Goal: Task Accomplishment & Management: Complete application form

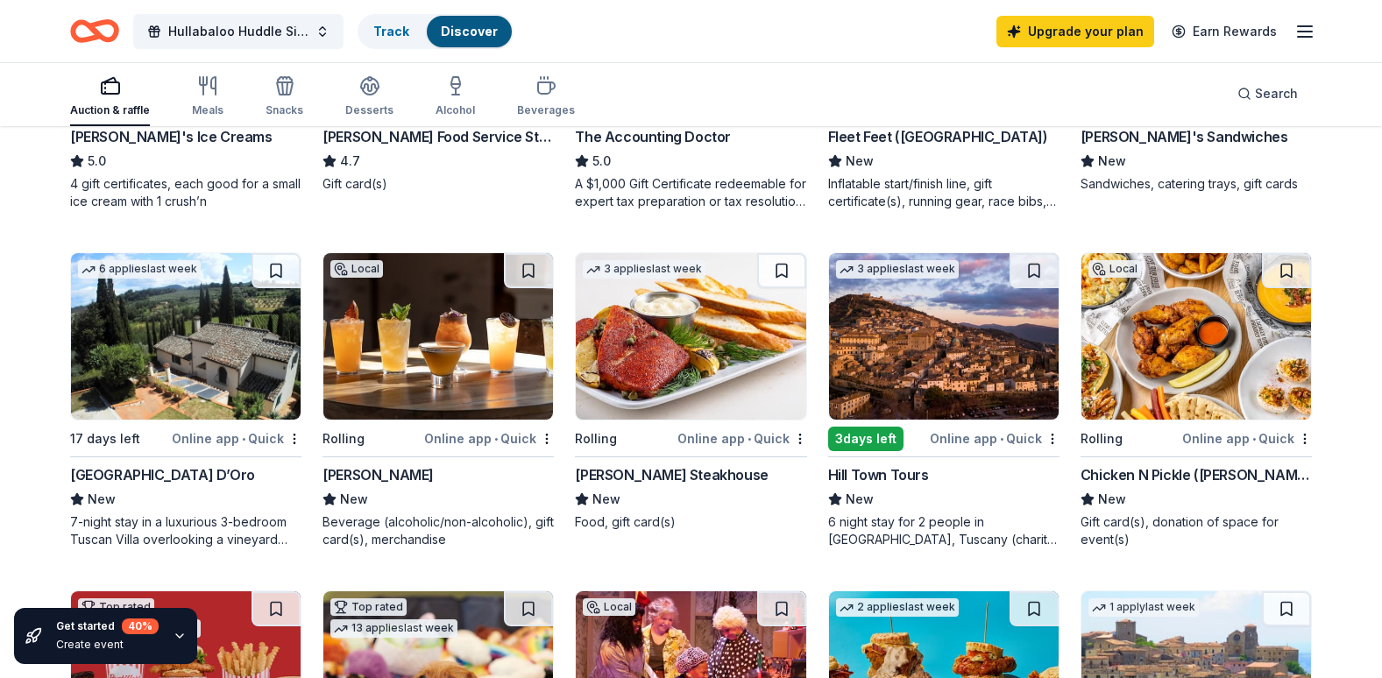
scroll to position [412, 0]
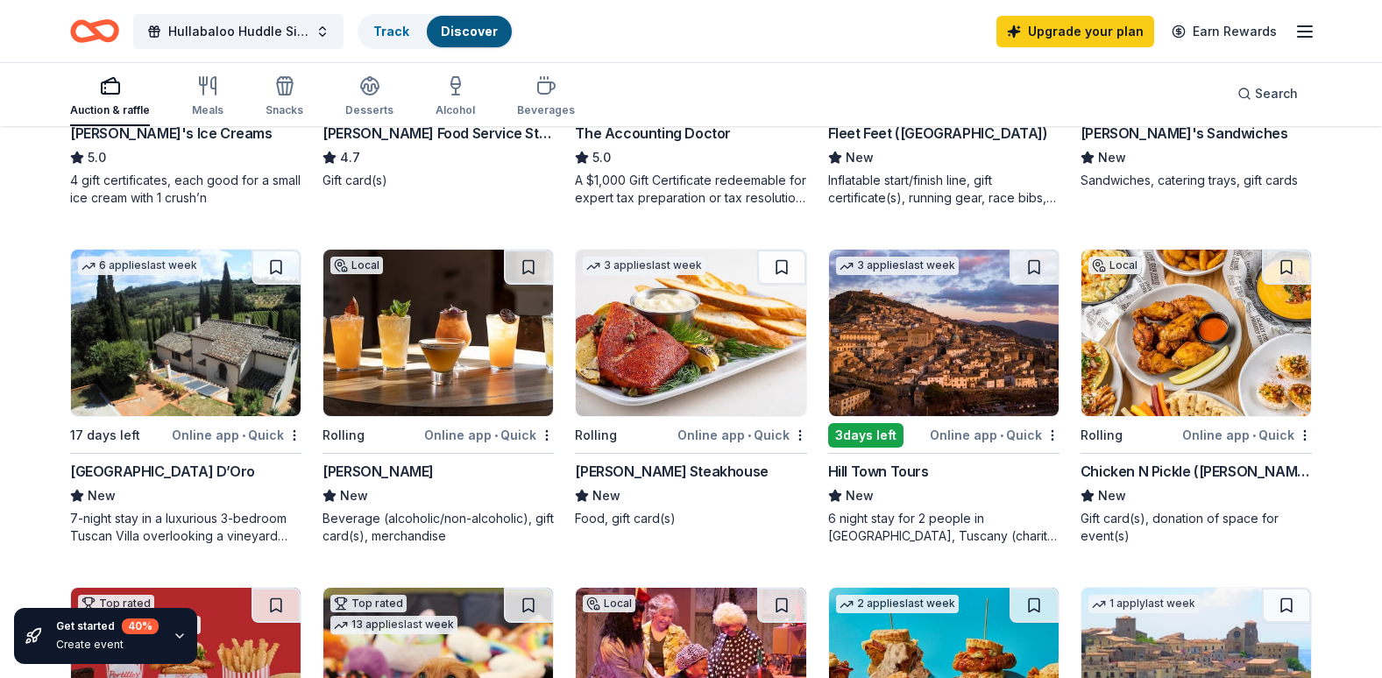
click at [885, 528] on div "6 night stay for 2 people in Cortona, Tuscany (charity rate is $1380; retails a…" at bounding box center [943, 527] width 231 height 35
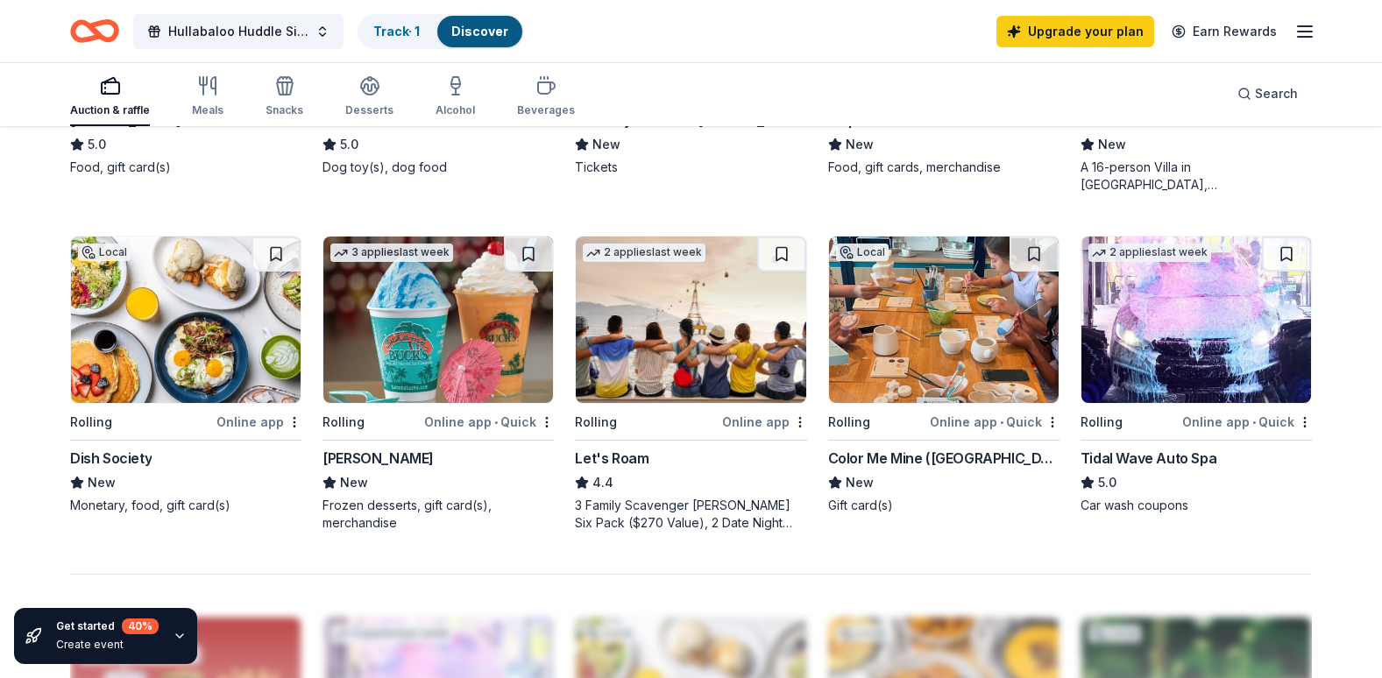
scroll to position [1105, 0]
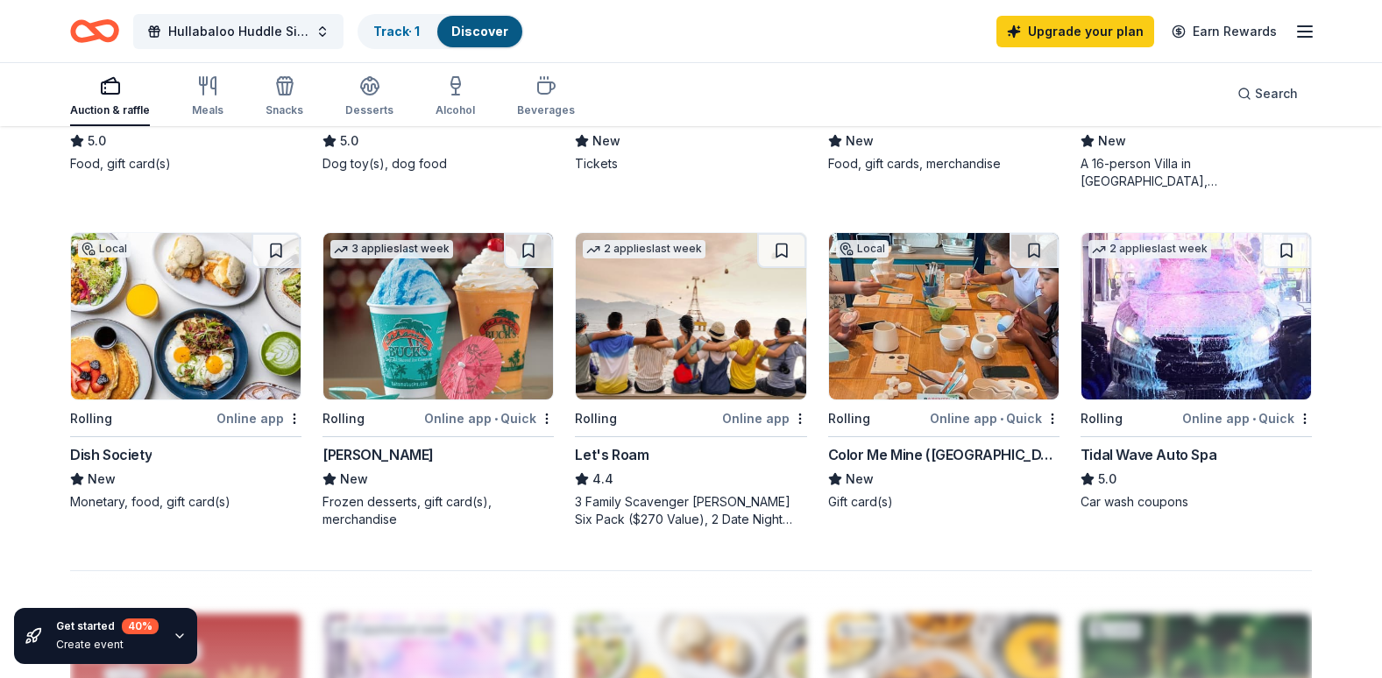
click at [449, 354] on img at bounding box center [438, 316] width 230 height 167
click at [885, 459] on div "Color Me Mine (Houston)" at bounding box center [943, 454] width 231 height 21
click at [673, 304] on img at bounding box center [691, 316] width 230 height 167
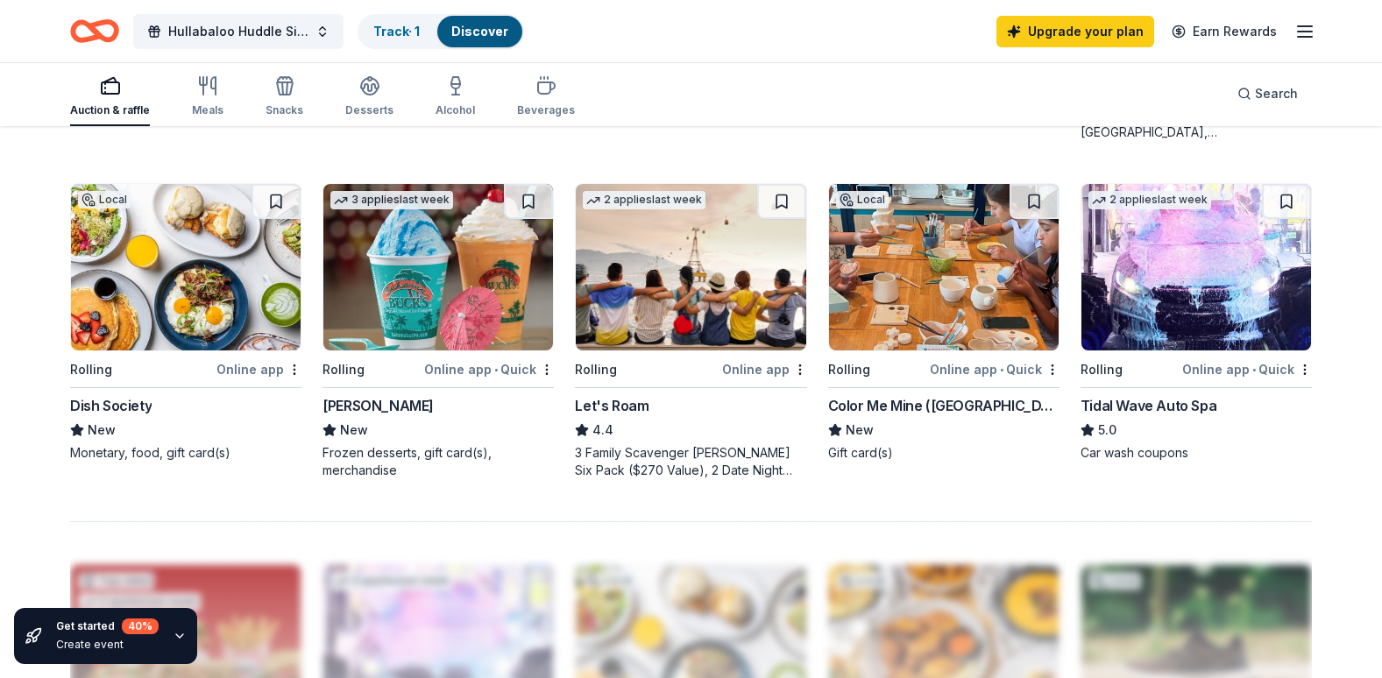
scroll to position [1158, 0]
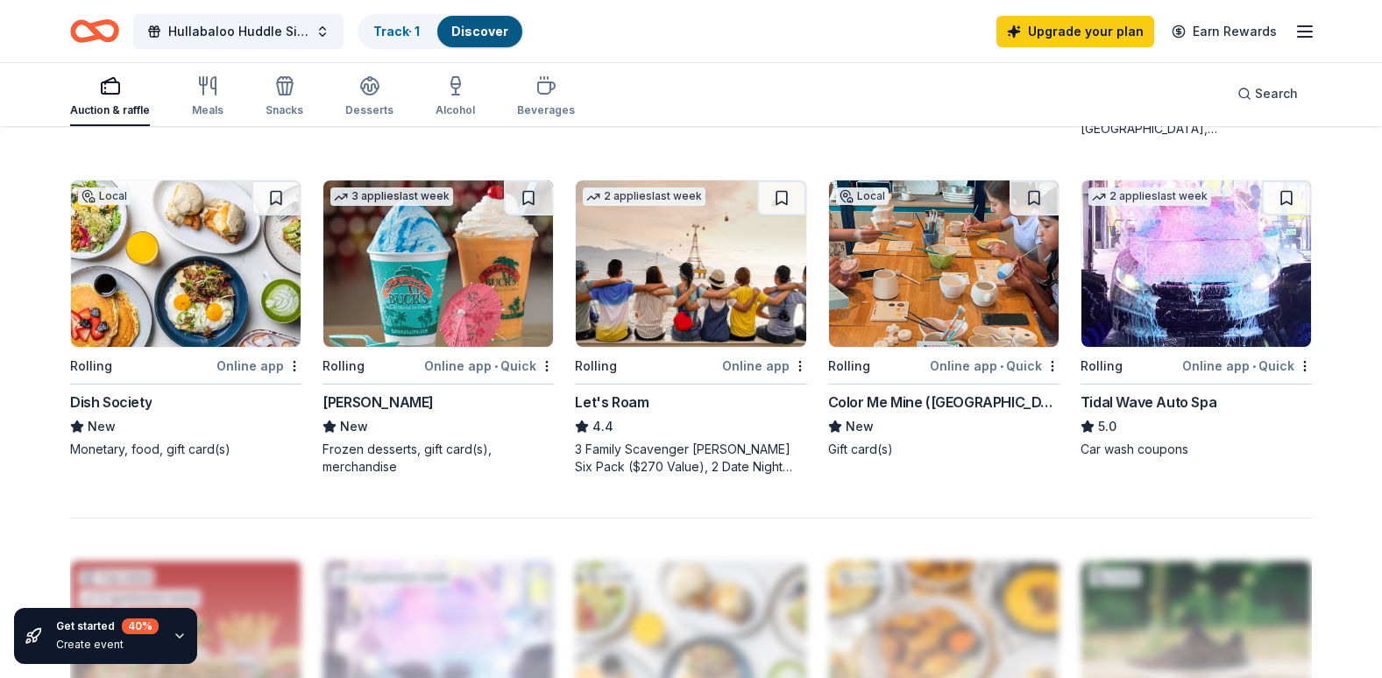
click at [197, 323] on img at bounding box center [186, 264] width 230 height 167
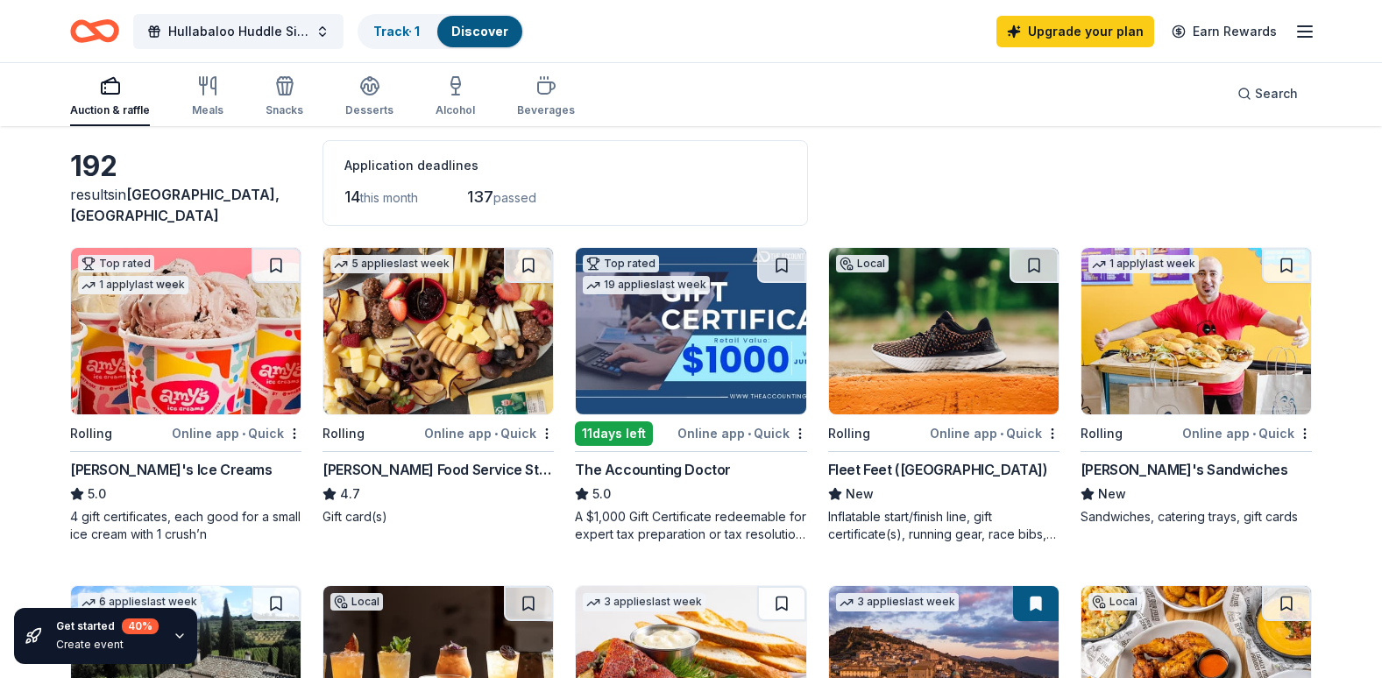
scroll to position [0, 0]
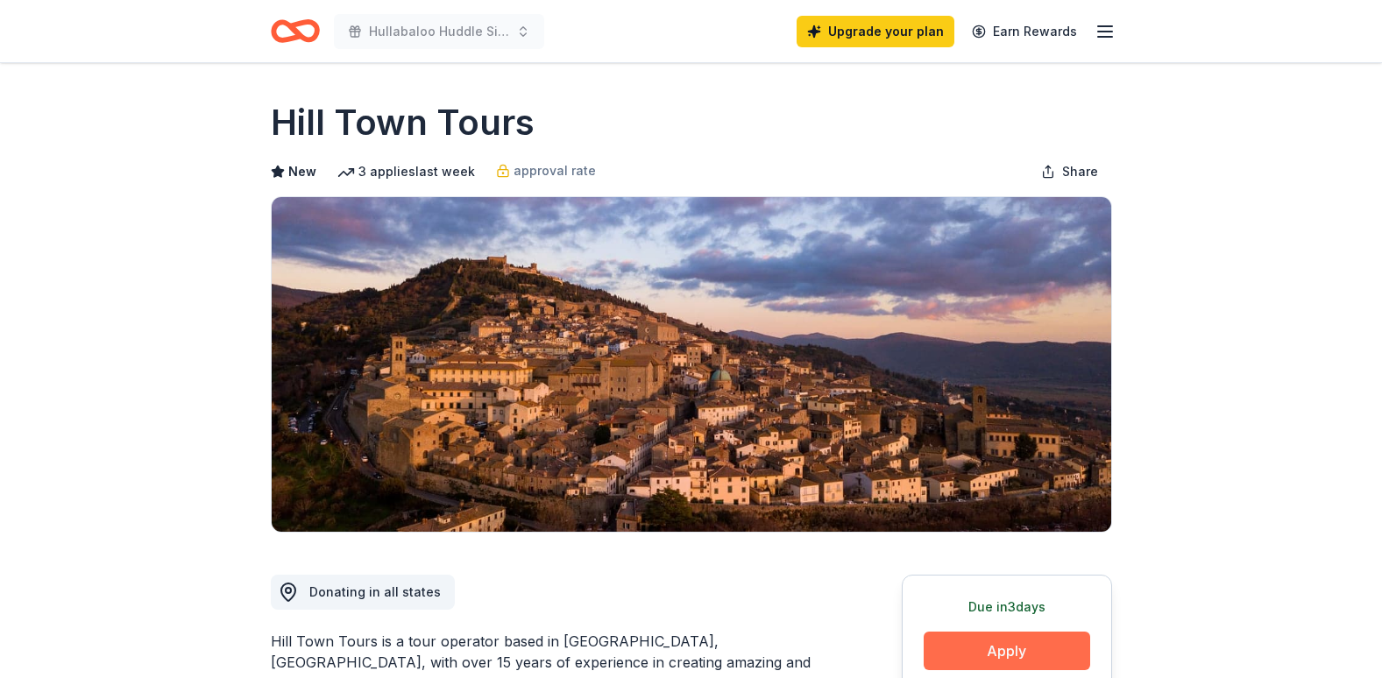
click at [1044, 658] on button "Apply" at bounding box center [1007, 651] width 167 height 39
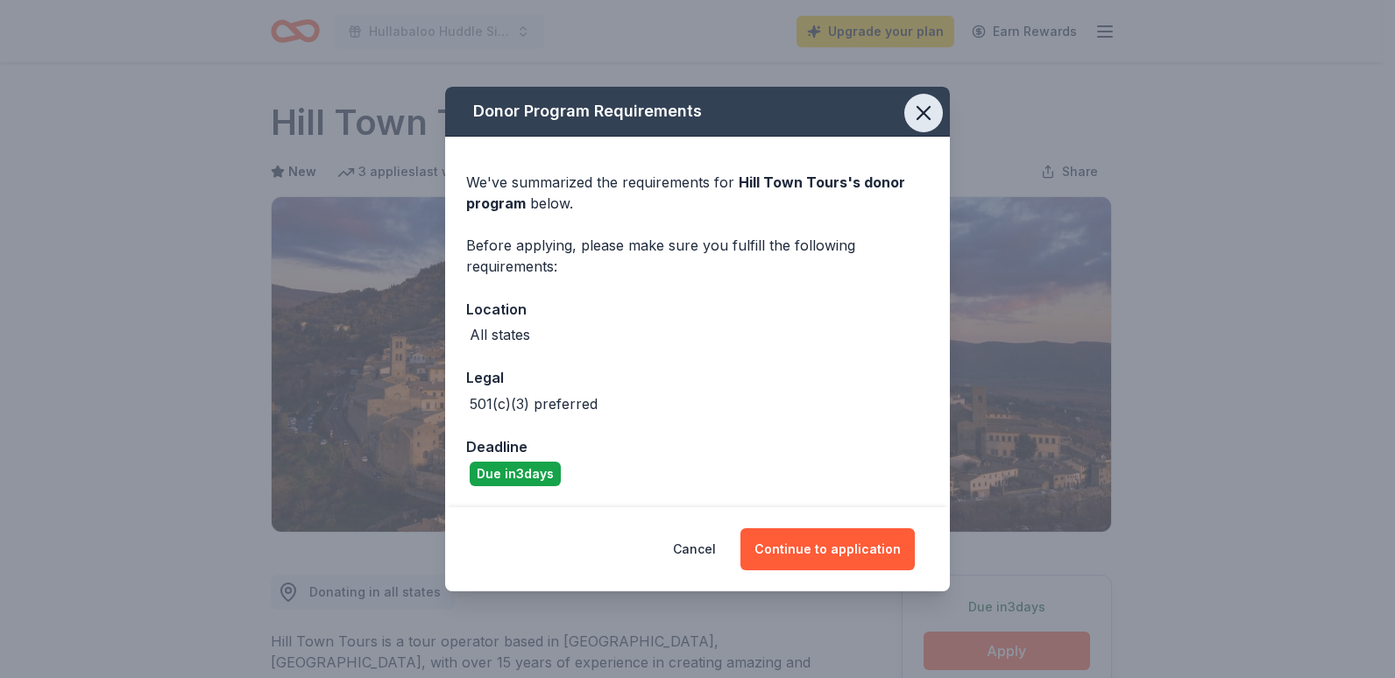
click at [929, 114] on icon "button" at bounding box center [923, 113] width 25 height 25
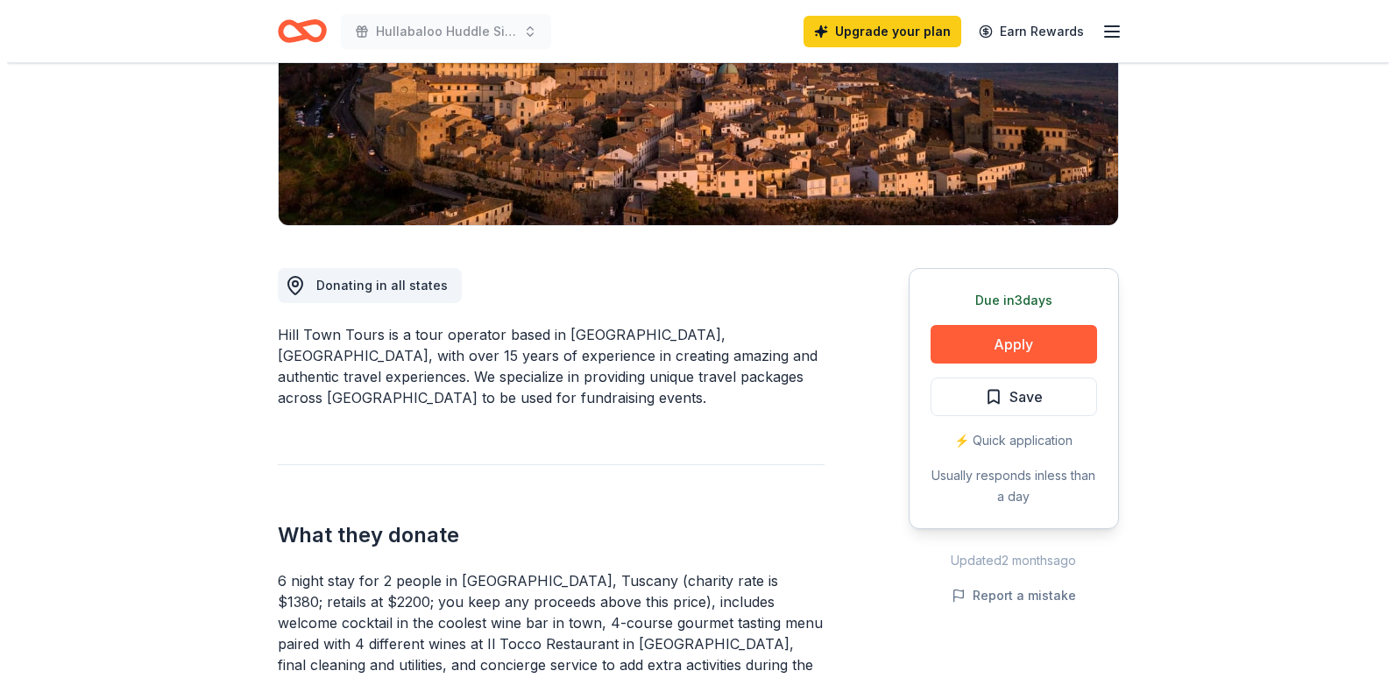
scroll to position [324, 0]
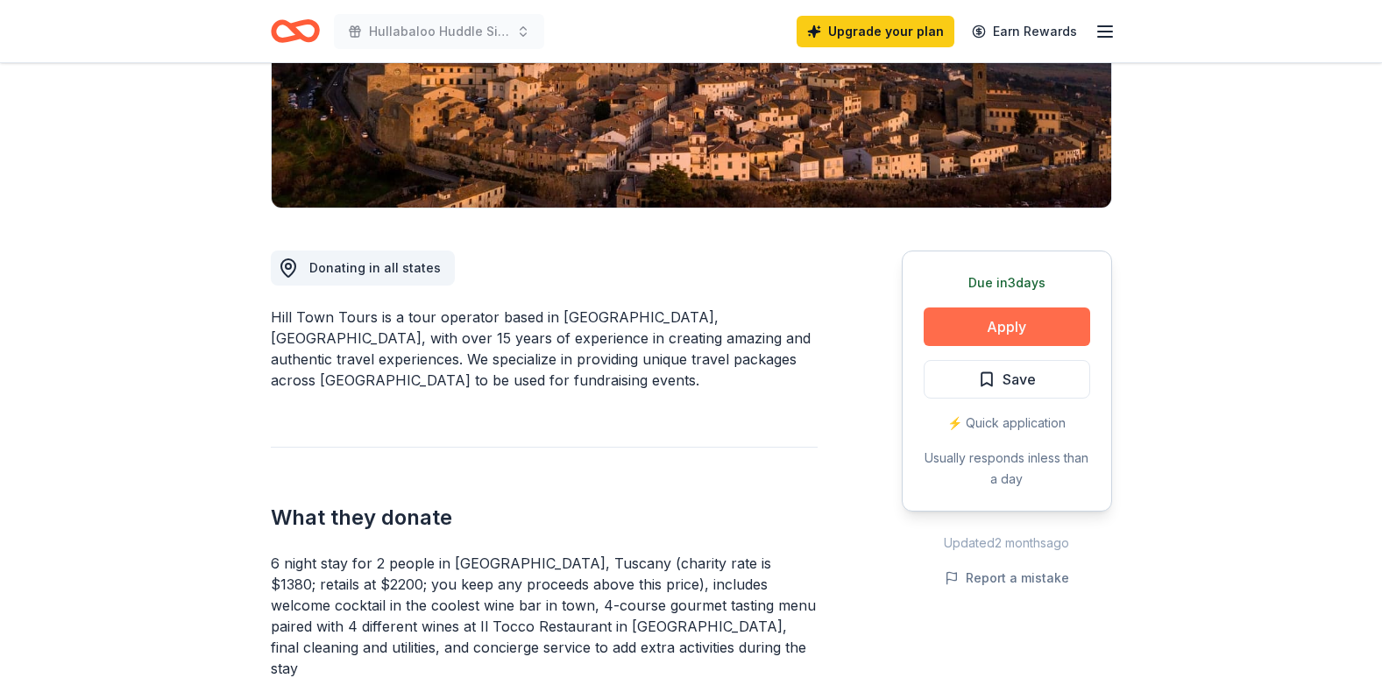
click at [984, 317] on button "Apply" at bounding box center [1007, 327] width 167 height 39
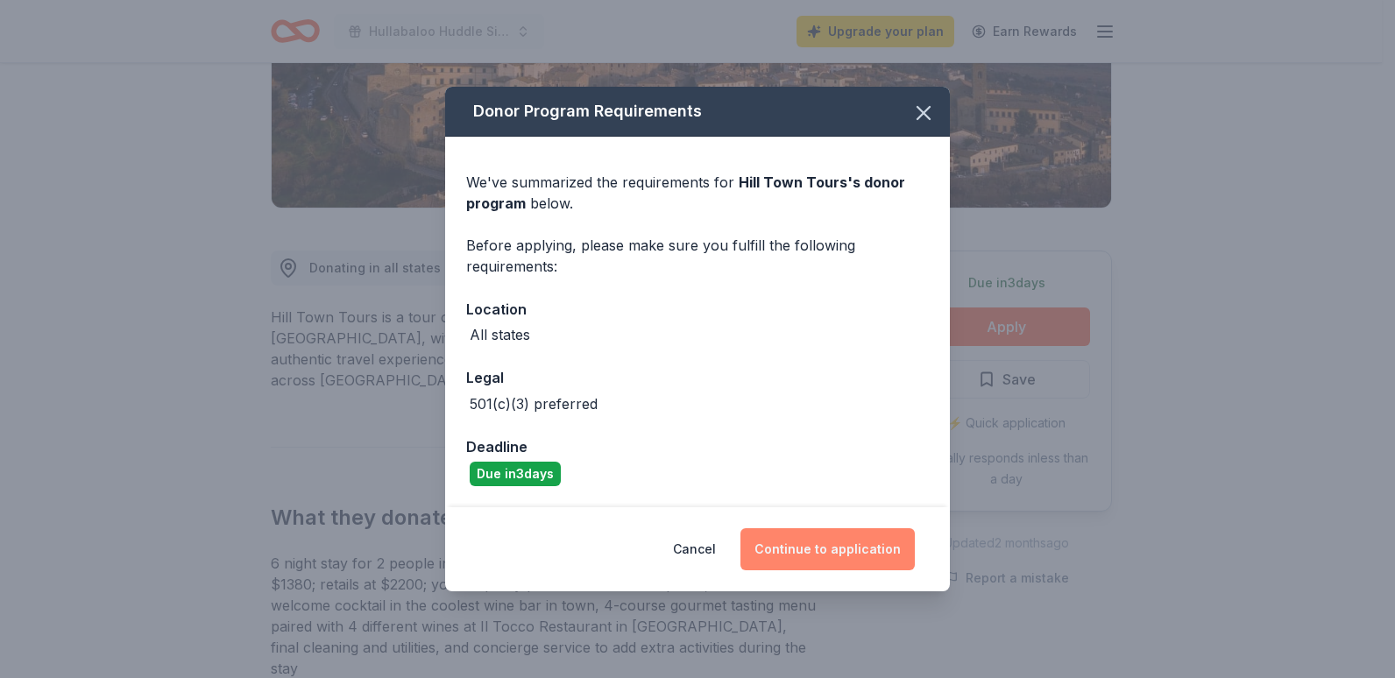
click at [818, 557] on button "Continue to application" at bounding box center [828, 549] width 174 height 42
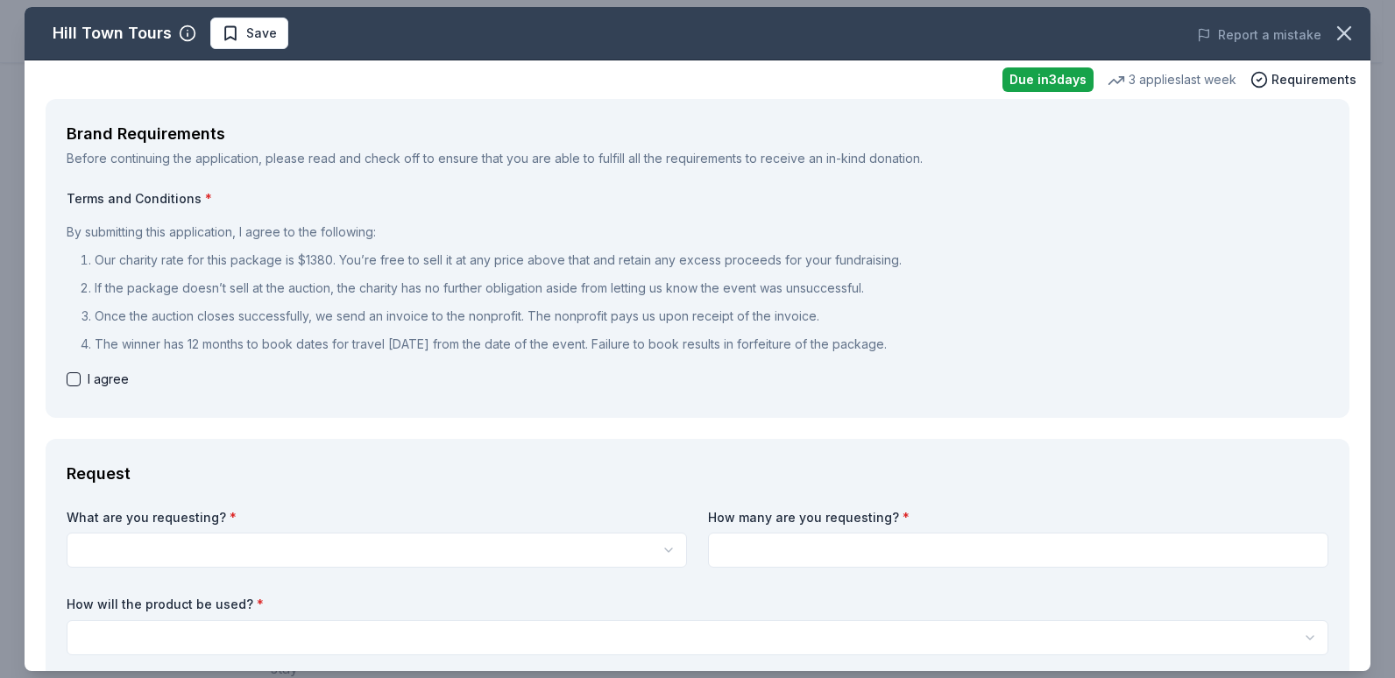
click at [556, 354] on html "Hullabaloo Huddle Silent Auction Upgrade your plan Earn Rewards Due in 3 days S…" at bounding box center [697, 15] width 1395 height 678
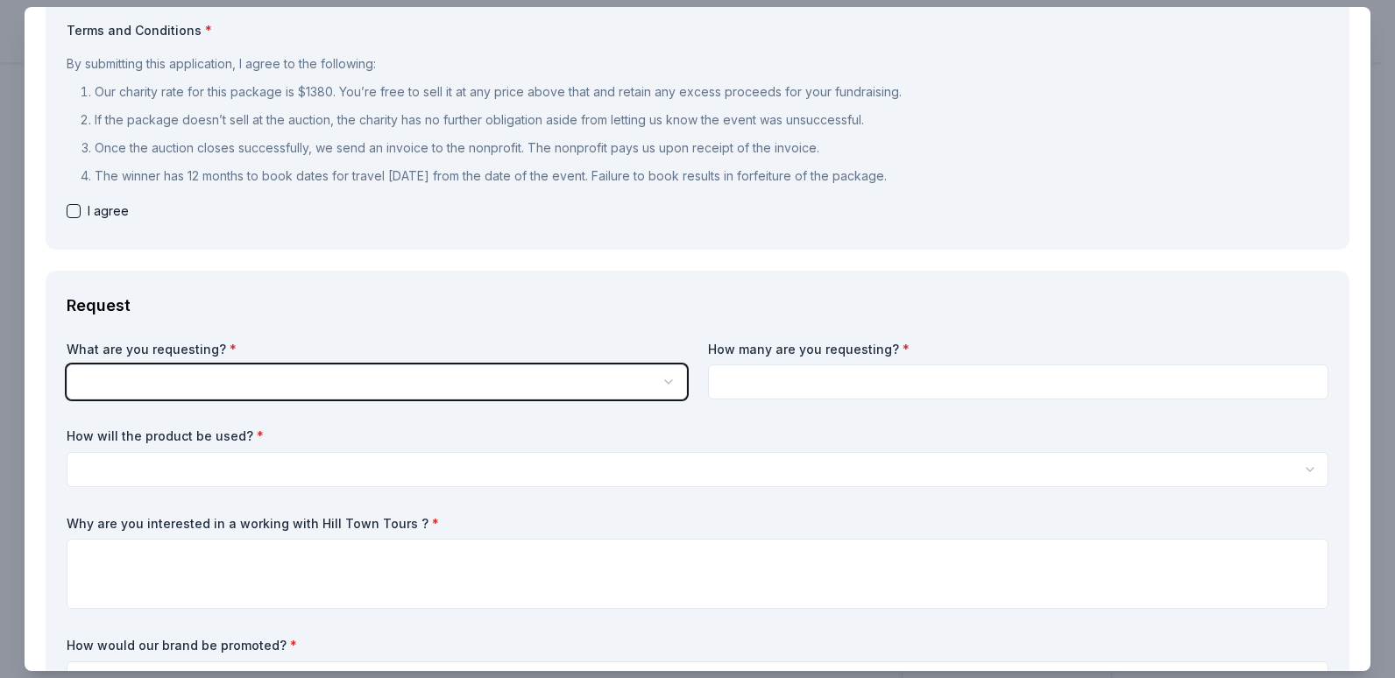
scroll to position [181, 0]
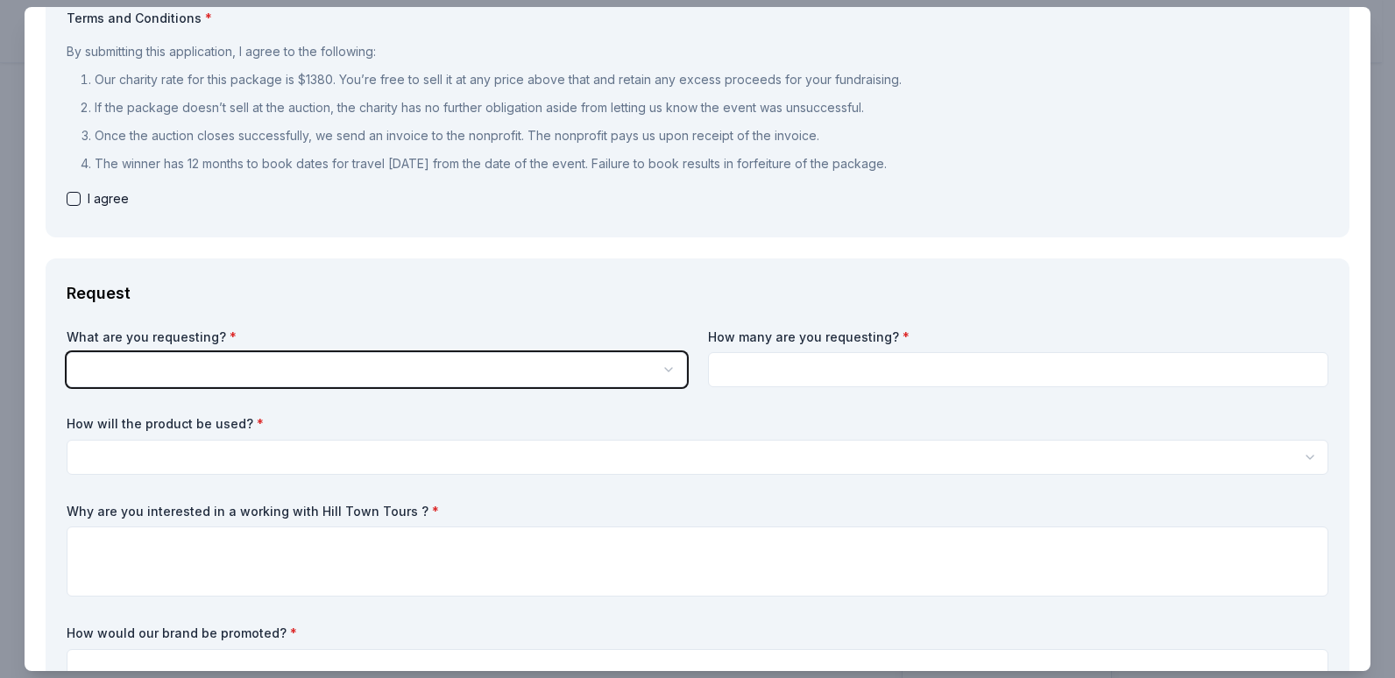
drag, startPoint x: 1366, startPoint y: 129, endPoint x: 1366, endPoint y: 167, distance: 38.6
click at [1366, 167] on html "Hullabaloo Huddle Silent Auction Upgrade your plan Earn Rewards Due in 3 days S…" at bounding box center [697, 339] width 1395 height 678
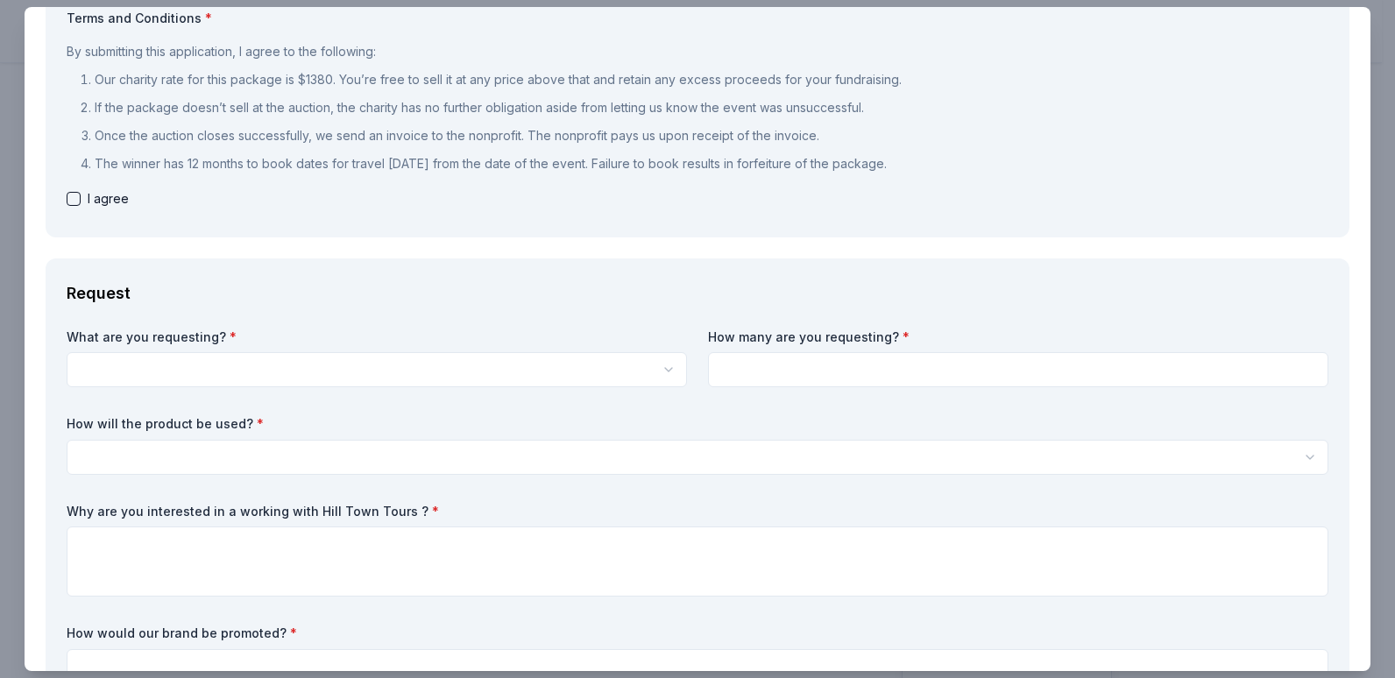
click at [84, 199] on div "I agree" at bounding box center [698, 198] width 1262 height 21
click at [68, 203] on button "button" at bounding box center [74, 199] width 14 height 14
checkbox input "true"
click at [660, 377] on html "Hullabaloo Huddle Silent Auction Upgrade your plan Earn Rewards Due in 3 days S…" at bounding box center [697, 339] width 1395 height 678
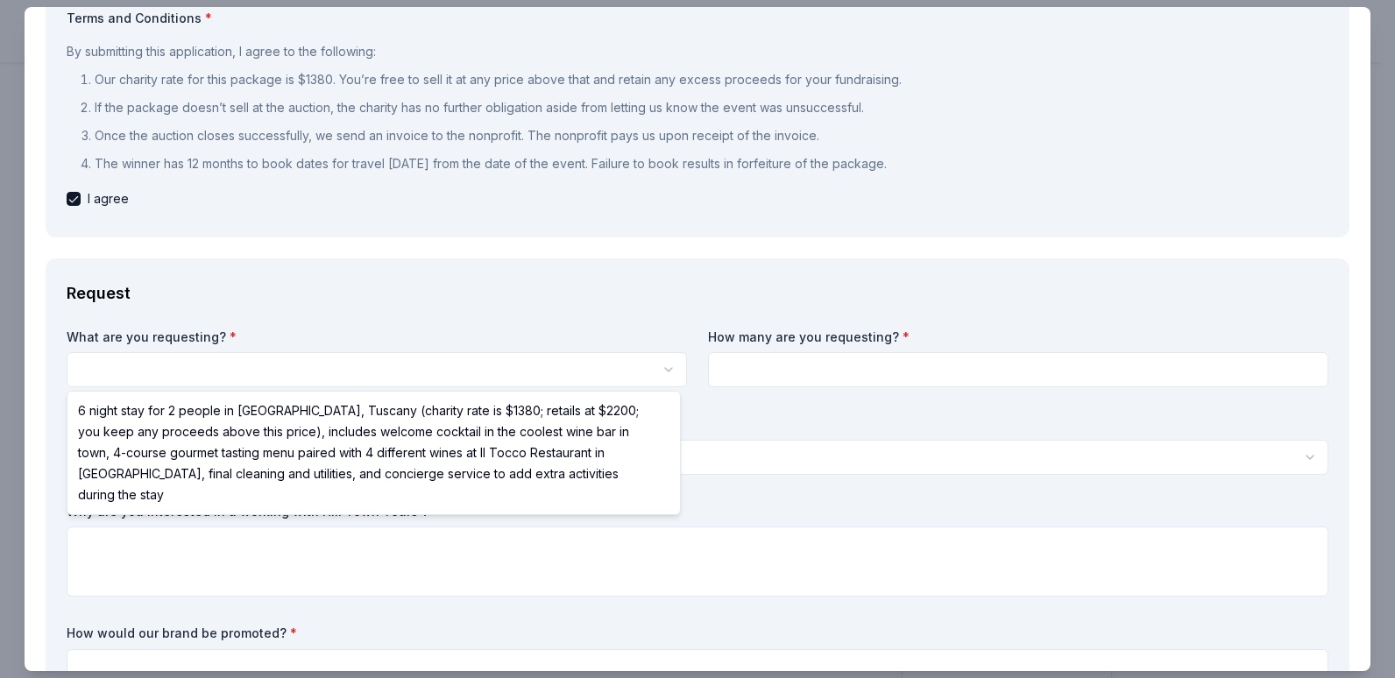
select select "6 night stay for 2 people in Cortona, Tuscany (charity rate is $1380; retails a…"
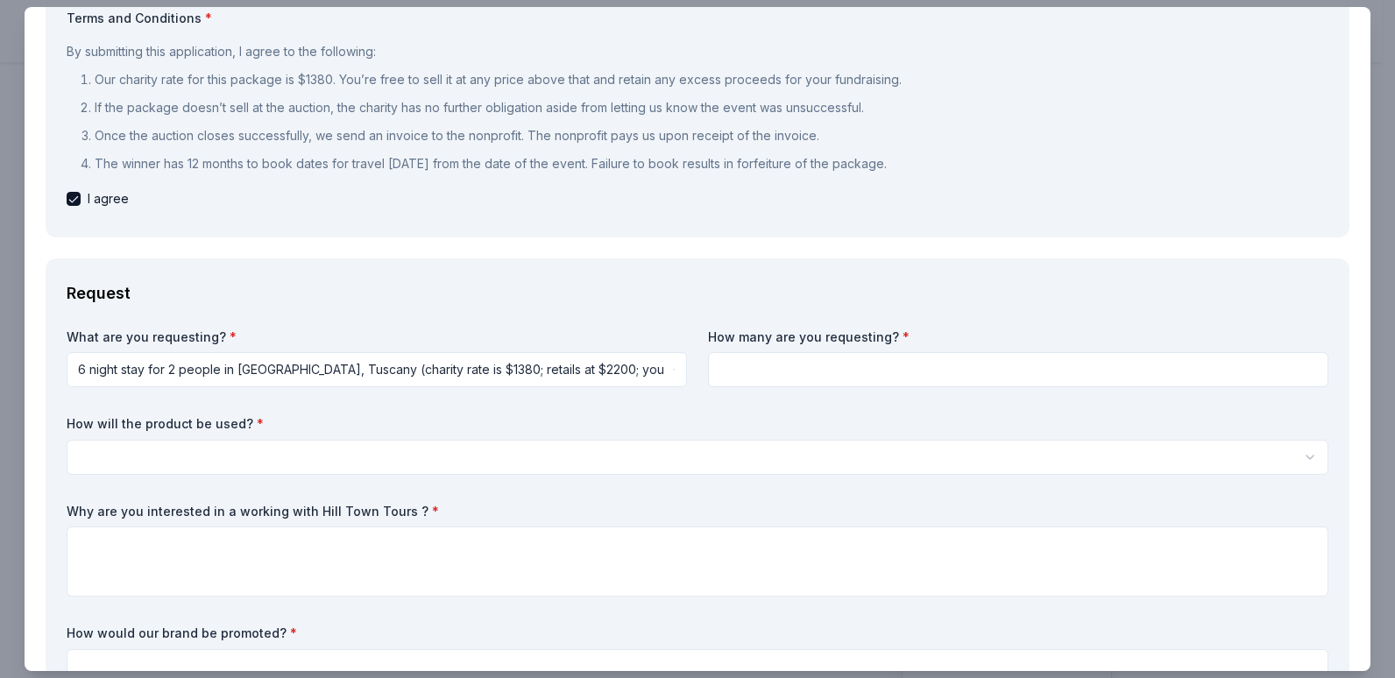
click at [833, 369] on input at bounding box center [1018, 369] width 620 height 35
type input "2"
click at [611, 455] on html "Hullabaloo Huddle Silent Auction Upgrade your plan Earn Rewards Due in 3 days S…" at bounding box center [697, 339] width 1395 height 678
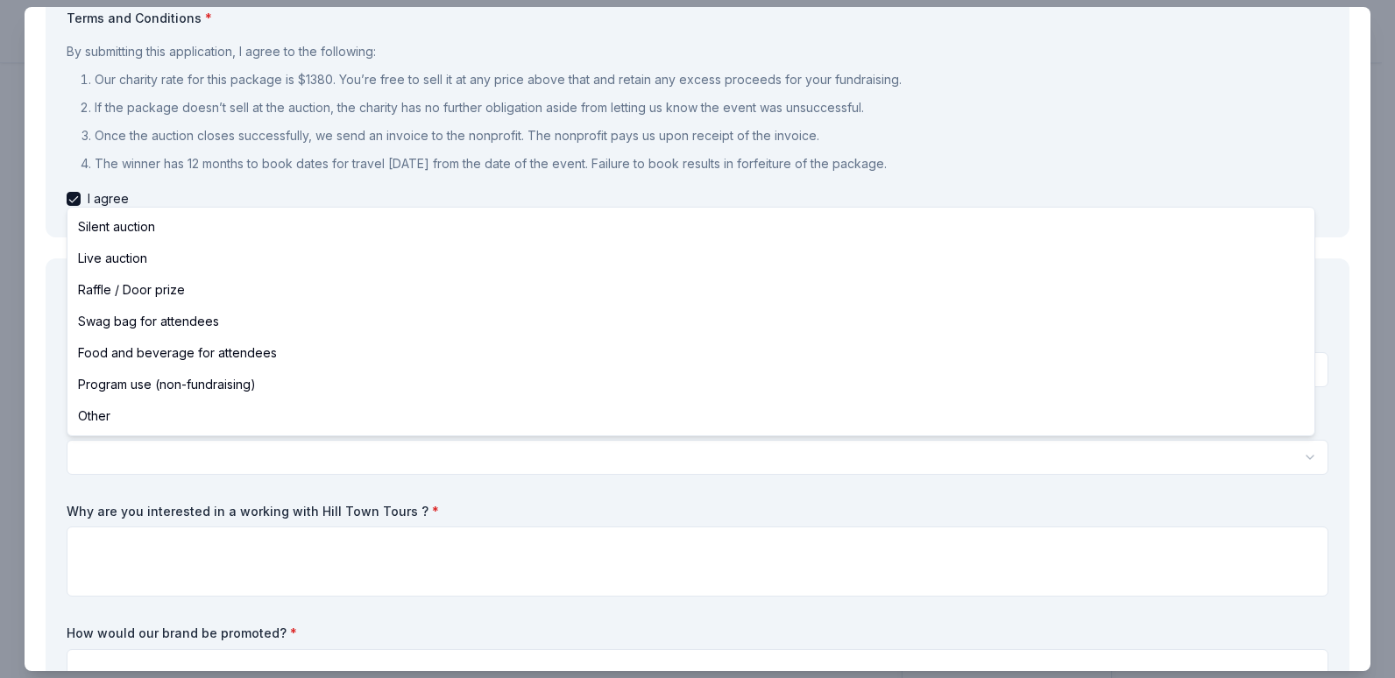
select select "silentAuction"
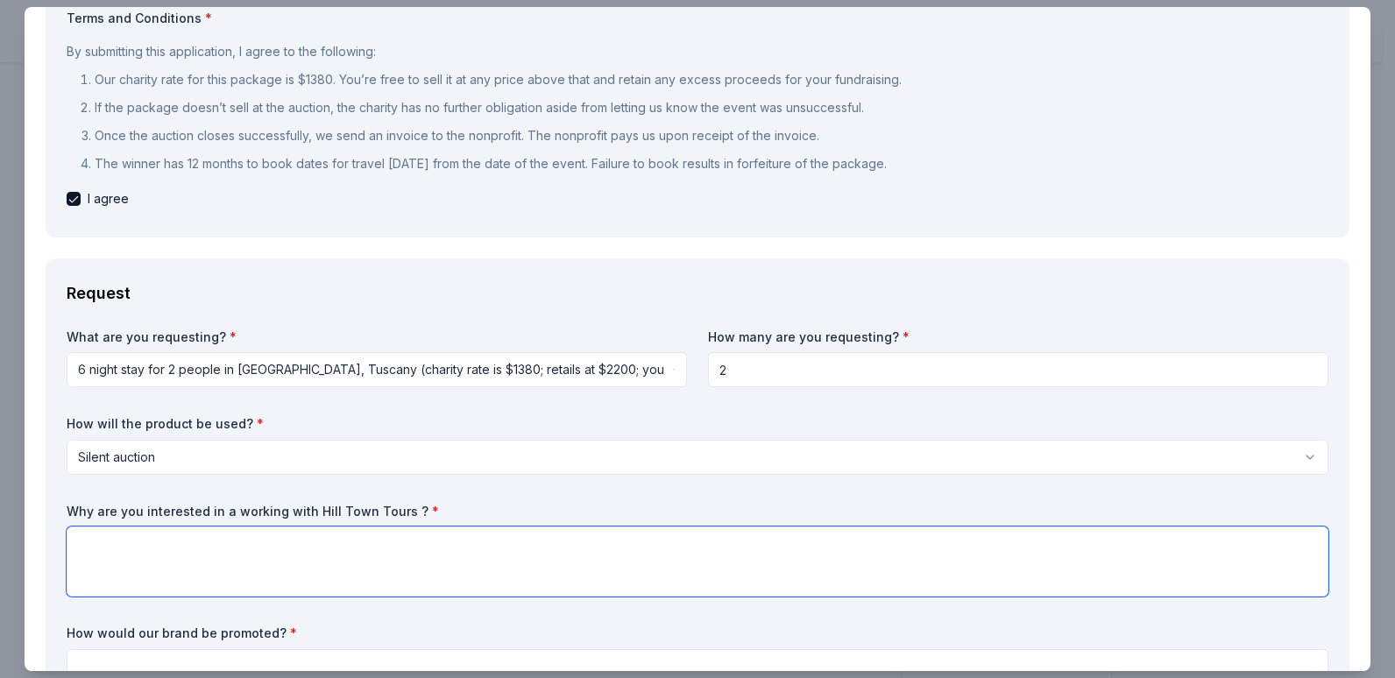
click at [441, 535] on textarea at bounding box center [698, 562] width 1262 height 70
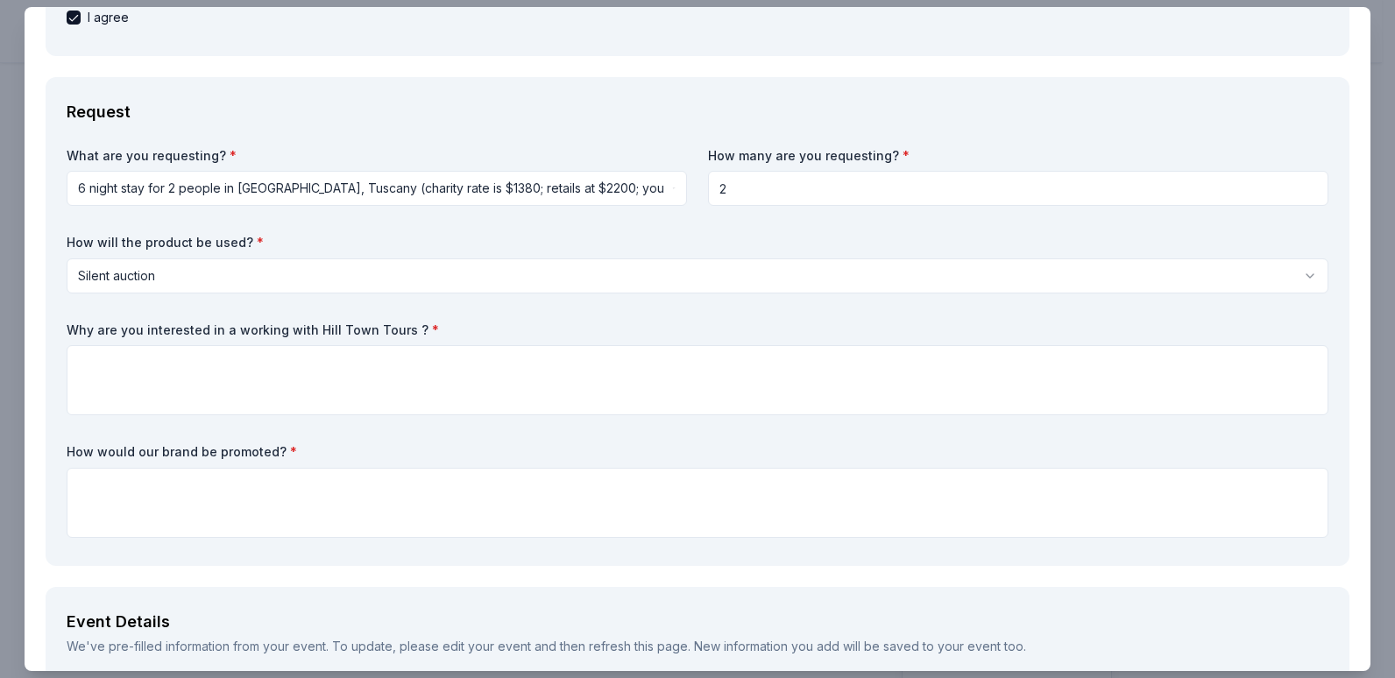
scroll to position [366, 0]
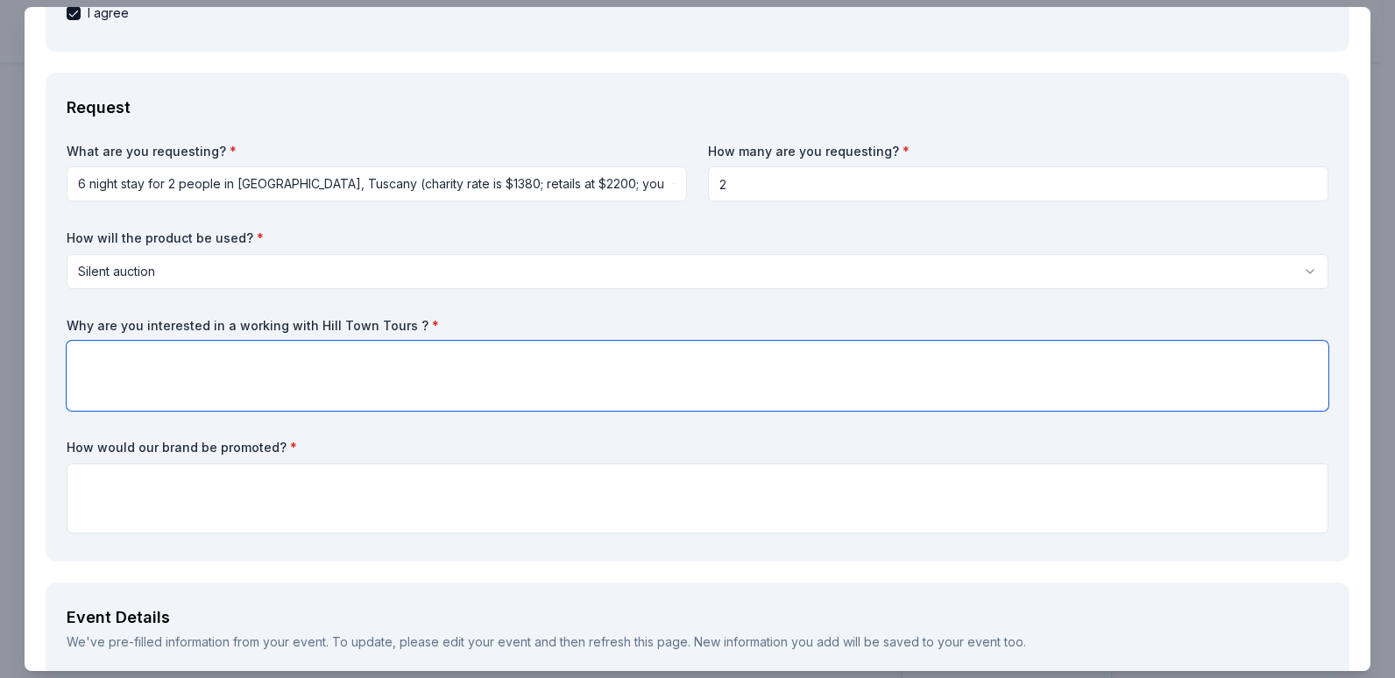
click at [591, 364] on textarea at bounding box center [698, 376] width 1262 height 70
type textarea "Sounds like an amazing trip that our parents would love."
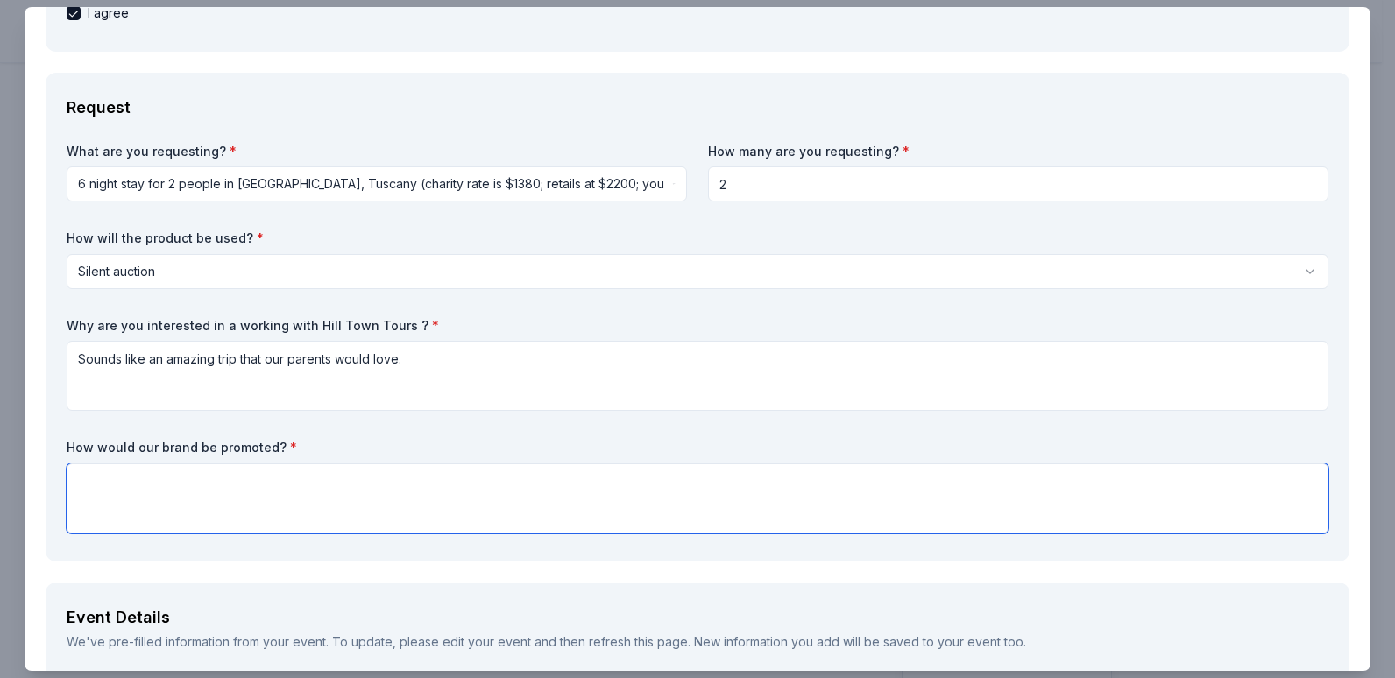
click at [381, 496] on textarea at bounding box center [698, 499] width 1262 height 70
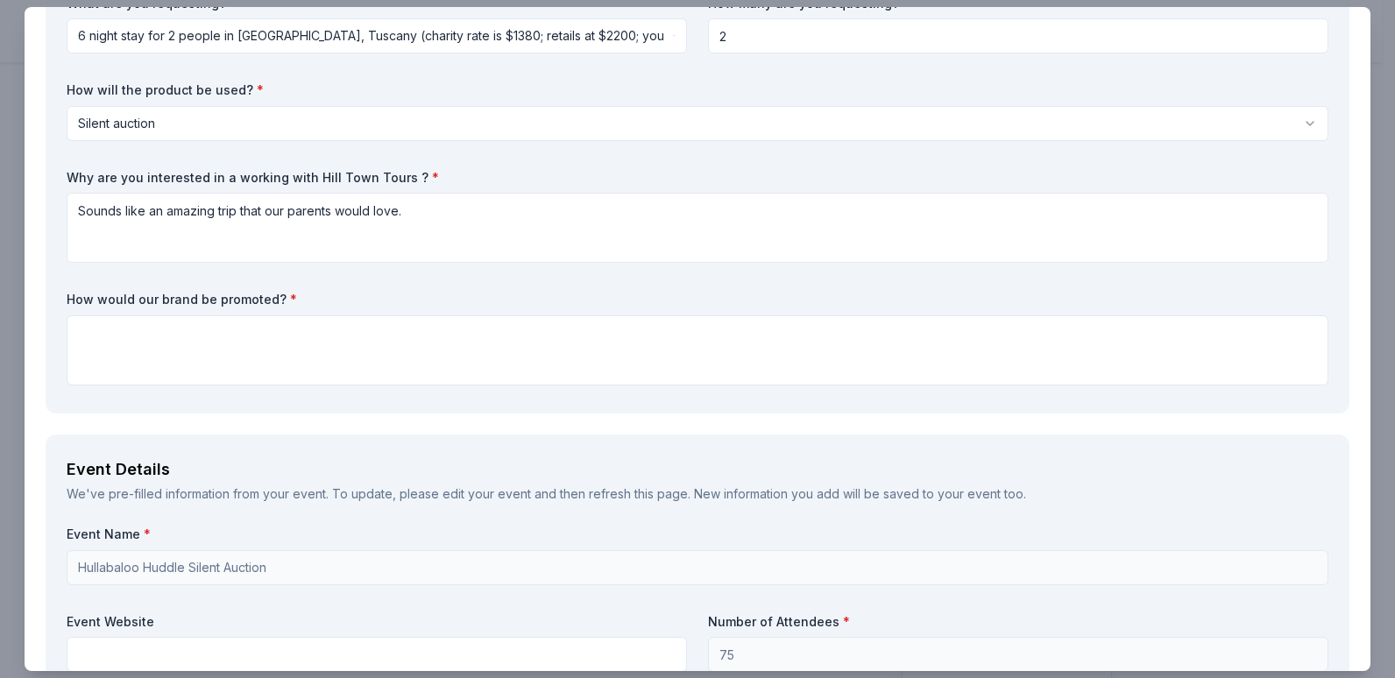
scroll to position [522, 0]
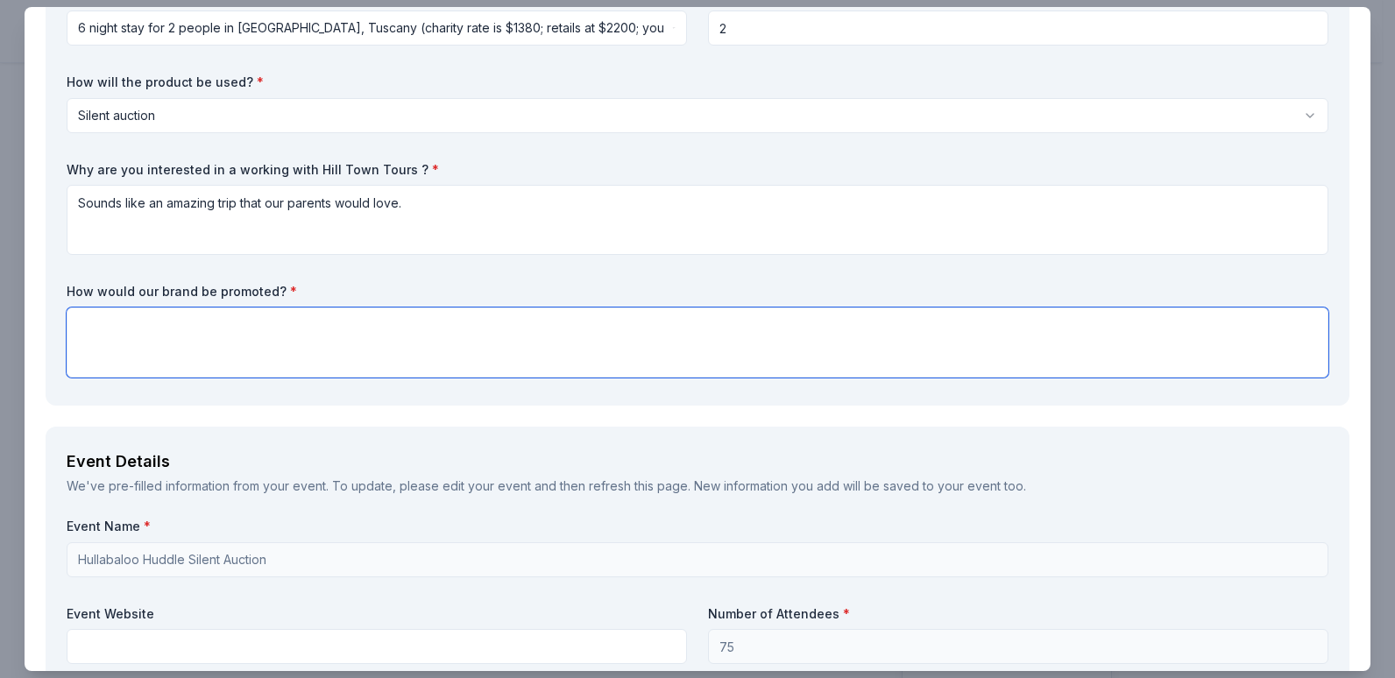
click at [620, 324] on textarea at bounding box center [698, 343] width 1262 height 70
type textarea "Facebook, Instagram, Tik Tok, at our event, and through our website"
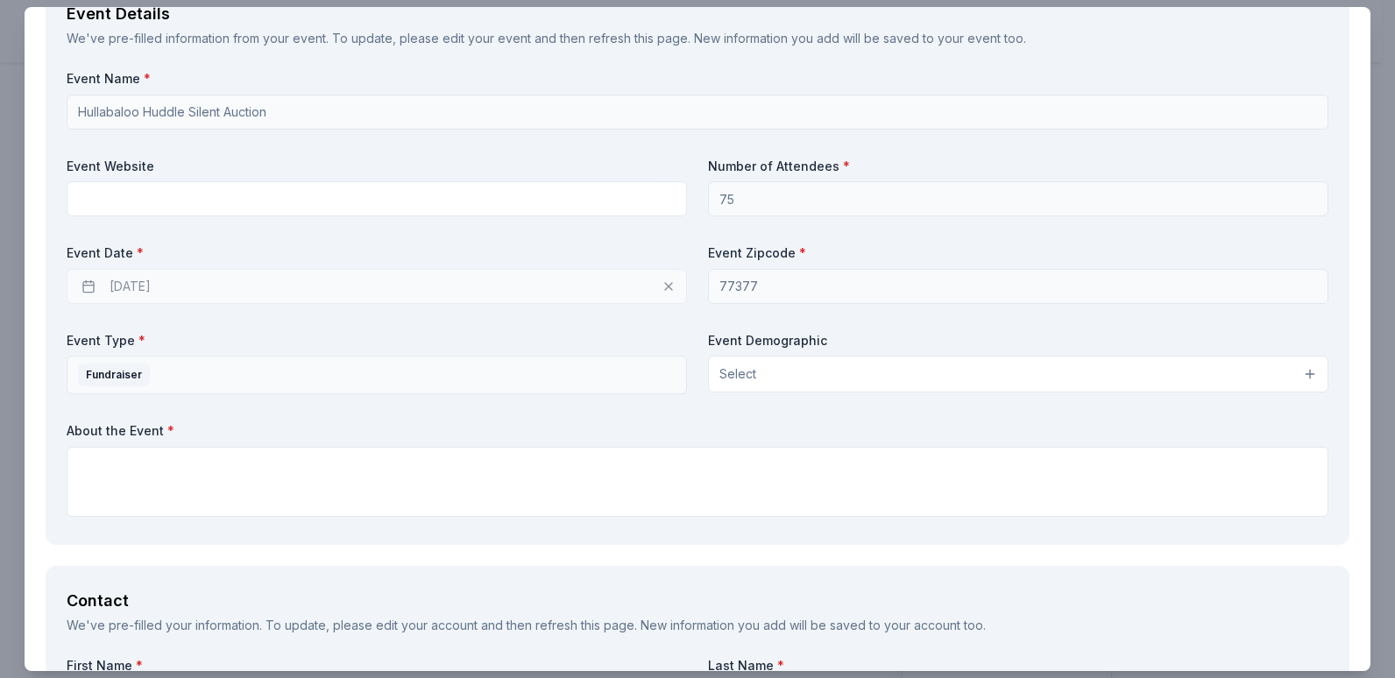
scroll to position [979, 0]
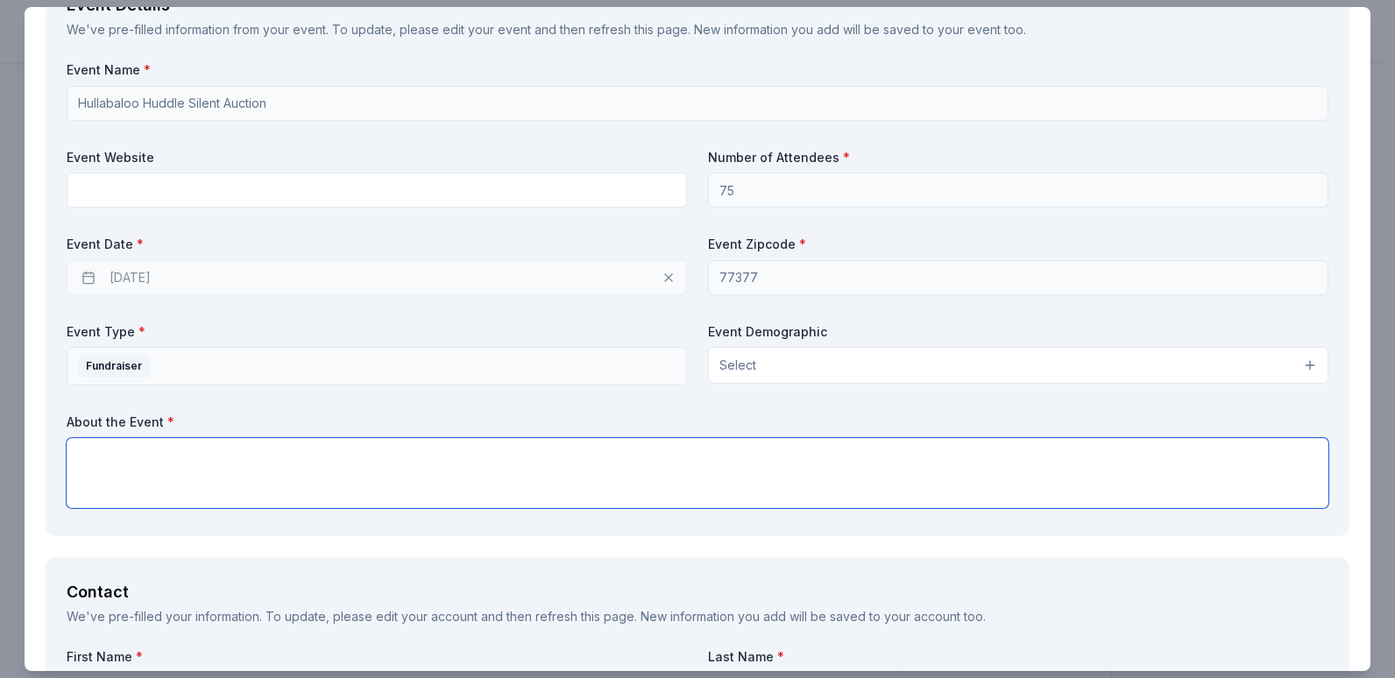
click at [307, 472] on textarea at bounding box center [698, 473] width 1262 height 70
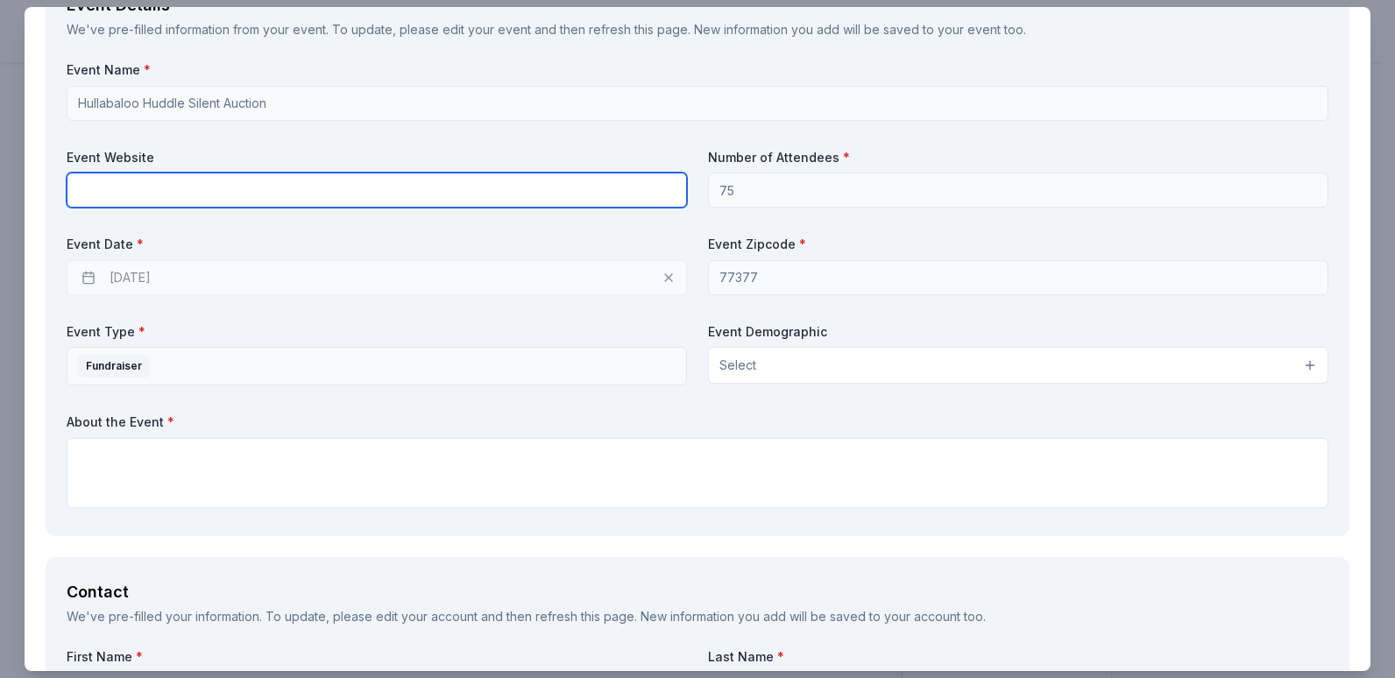
click at [290, 183] on input "text" at bounding box center [377, 190] width 620 height 35
paste input "https://www.nwhcaggiemoms.org/fundraising/hullabaloo-huddle/"
type input "https://www.nwhcaggiemoms.org/fundraising/hullabaloo-huddle/"
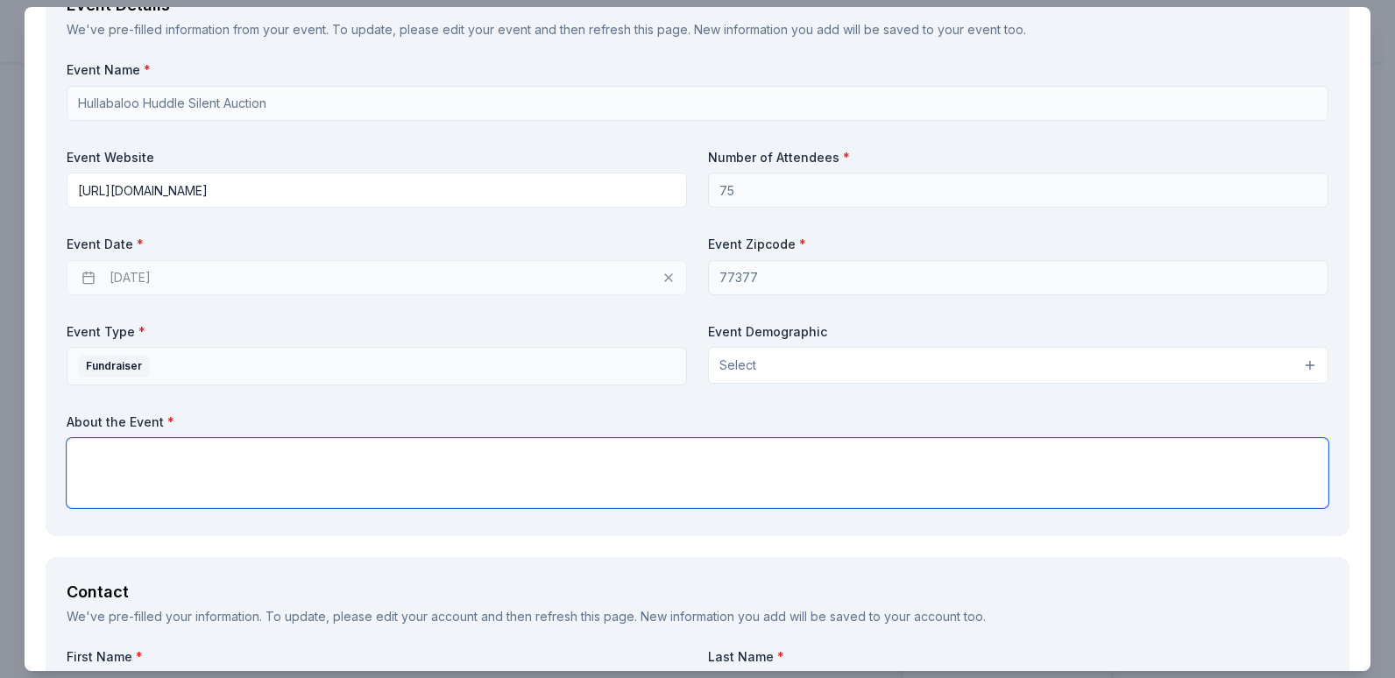
click at [223, 455] on textarea at bounding box center [698, 473] width 1262 height 70
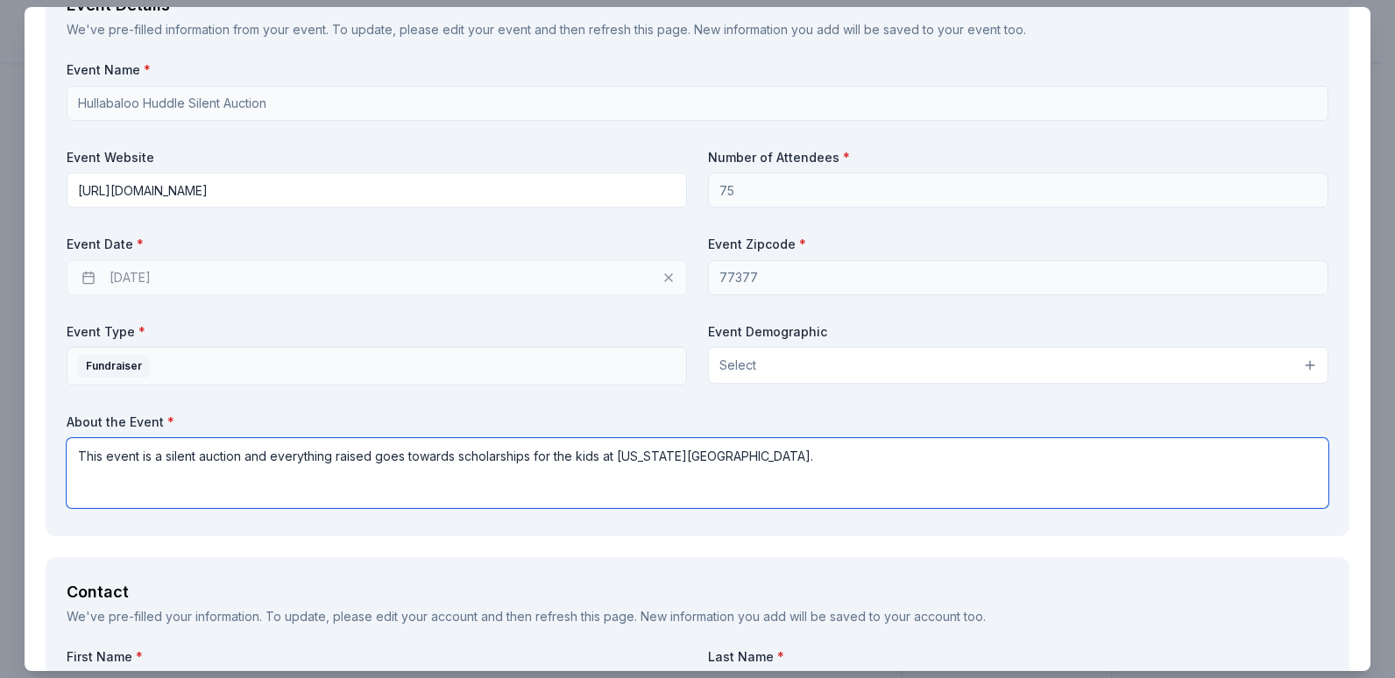
type textarea "This event is a silent auction and everything raised goes towards scholarships …"
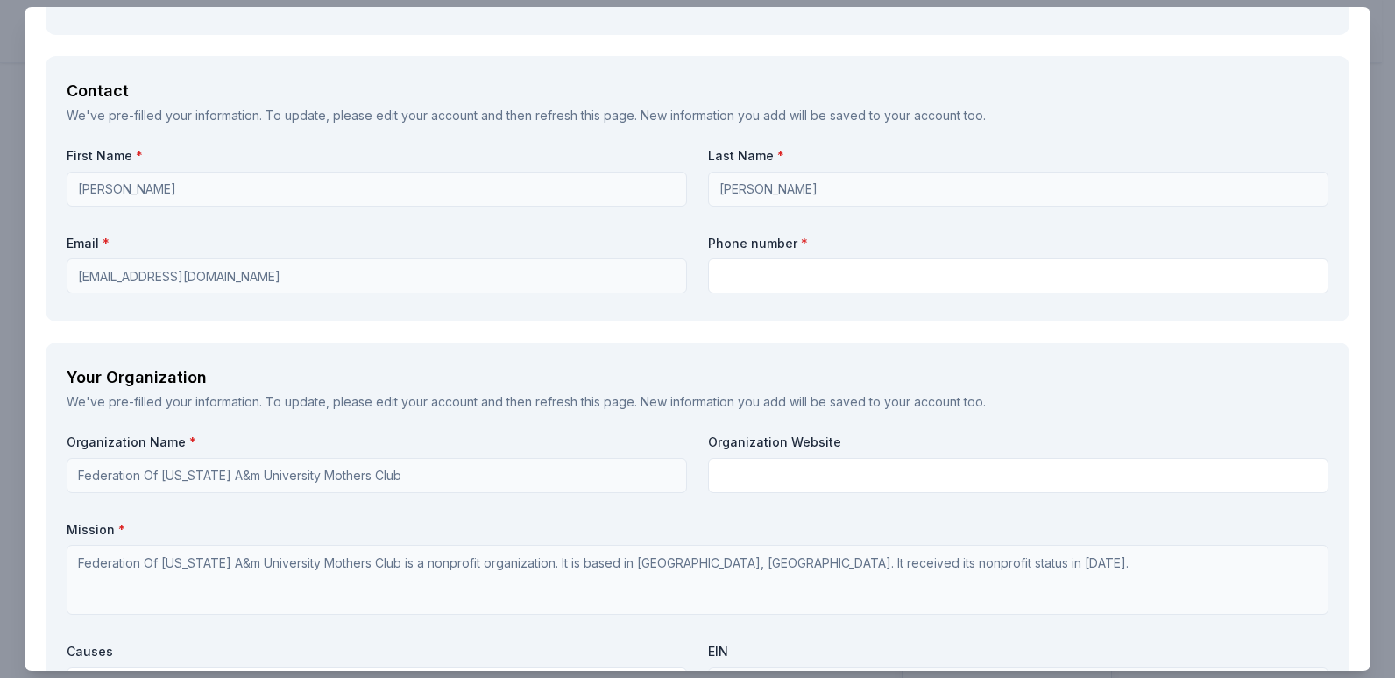
scroll to position [1485, 0]
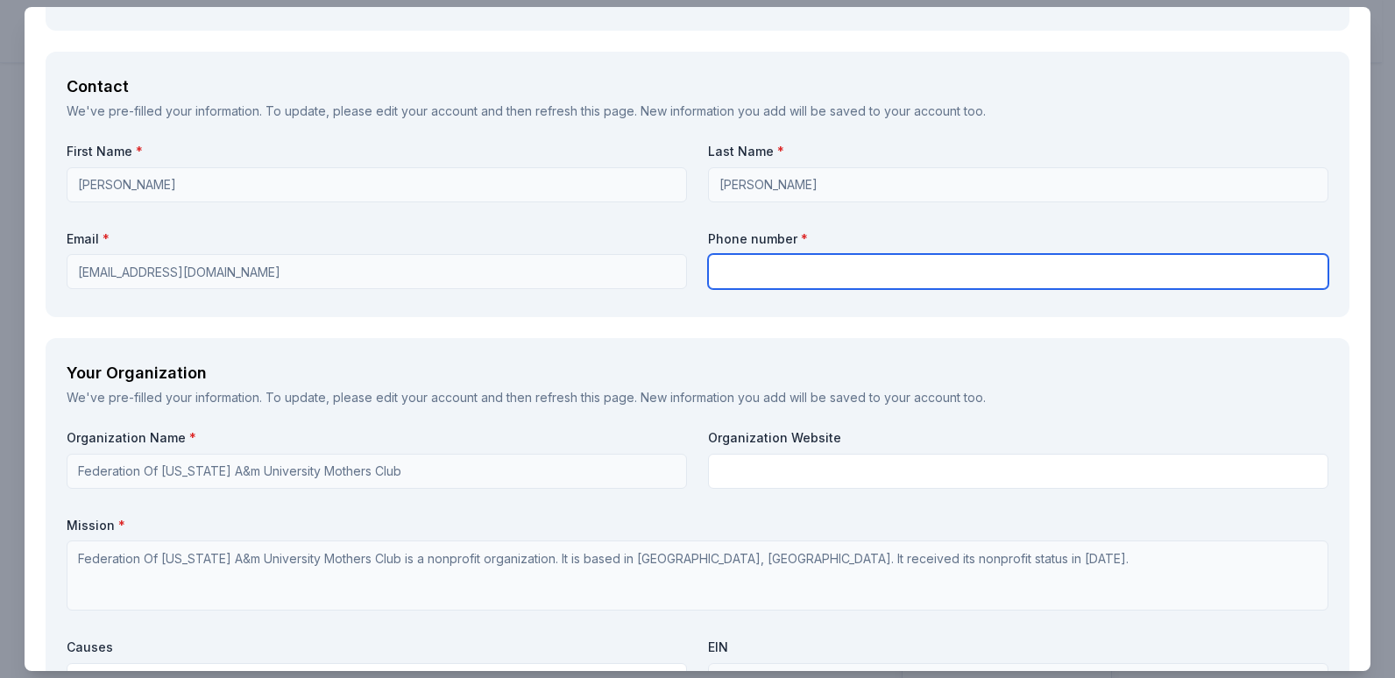
click at [777, 274] on input "text" at bounding box center [1018, 271] width 620 height 35
type input "8324351010"
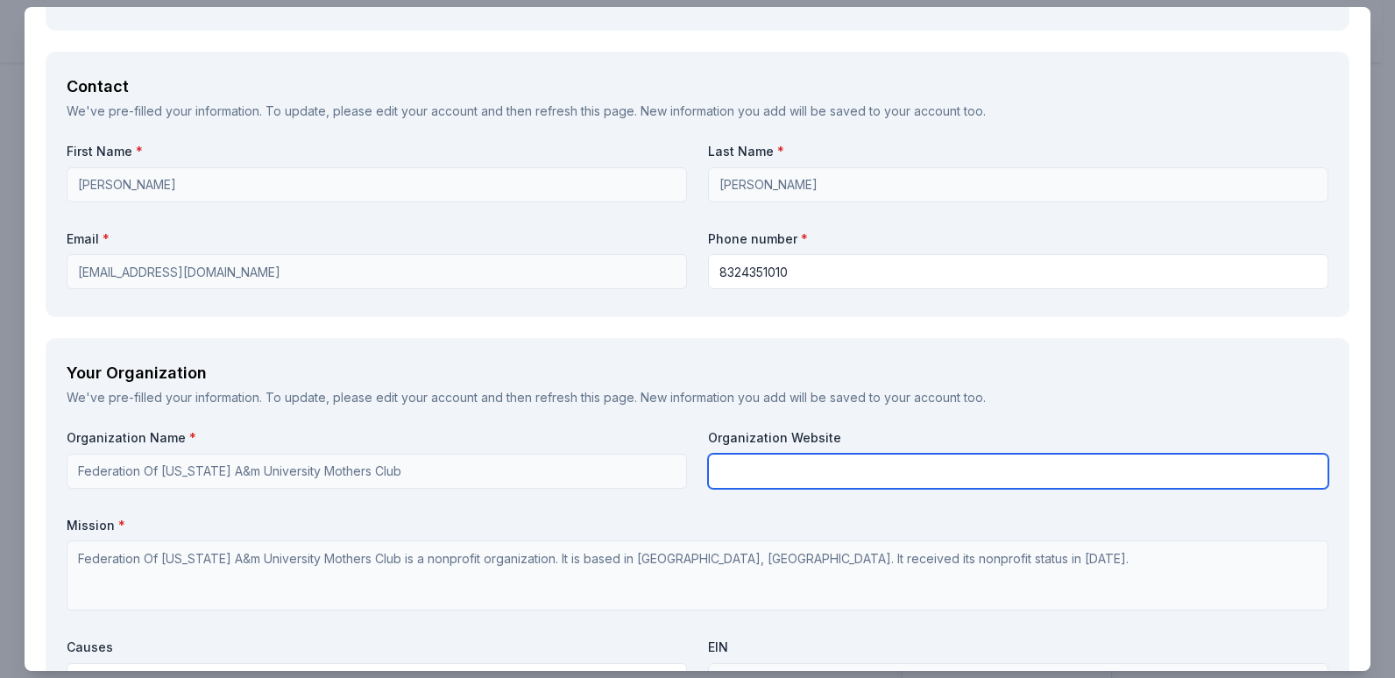
type input "NMHC Aggie Moms Club"
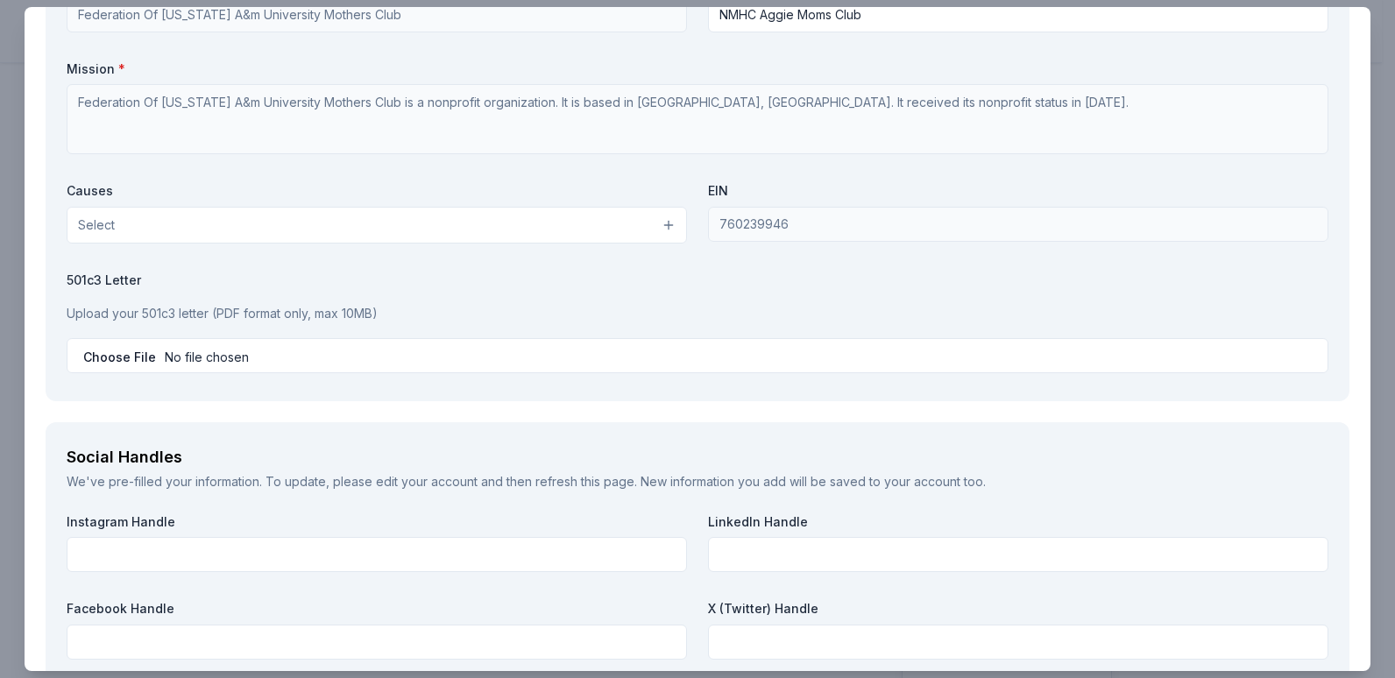
scroll to position [1946, 0]
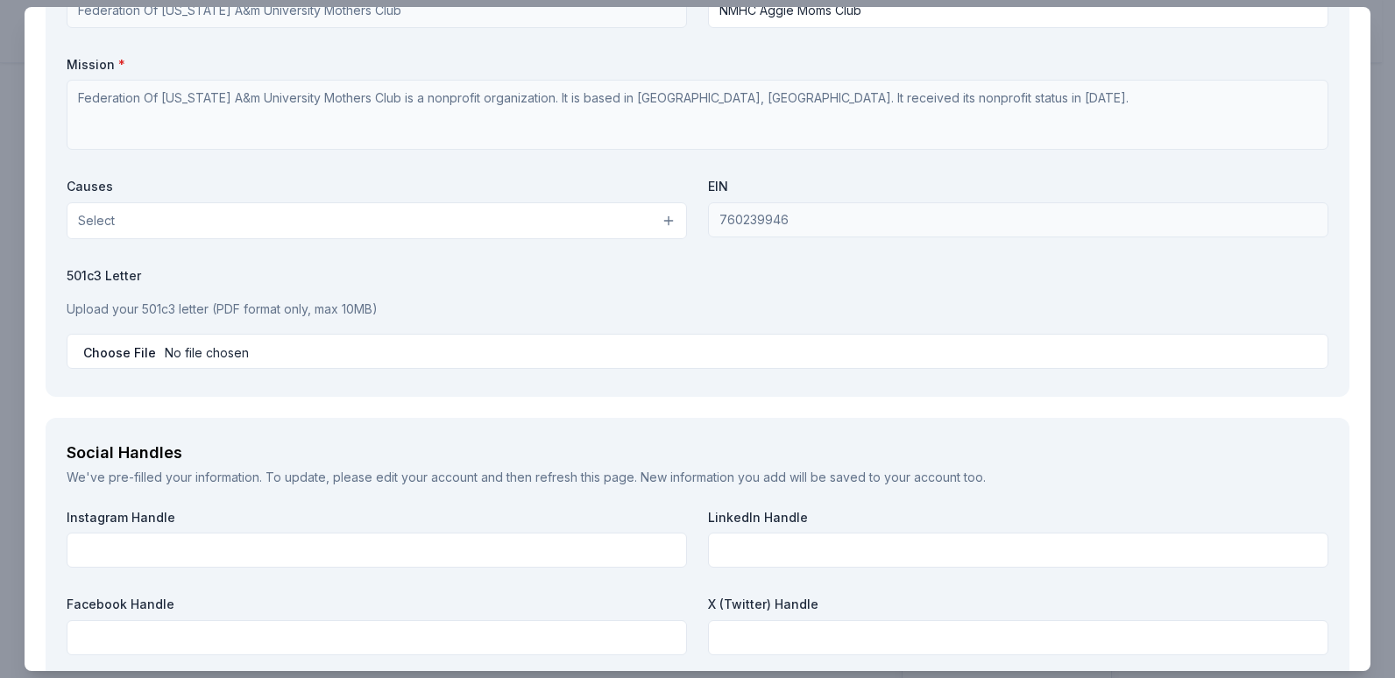
click at [663, 223] on button "Select" at bounding box center [377, 220] width 620 height 37
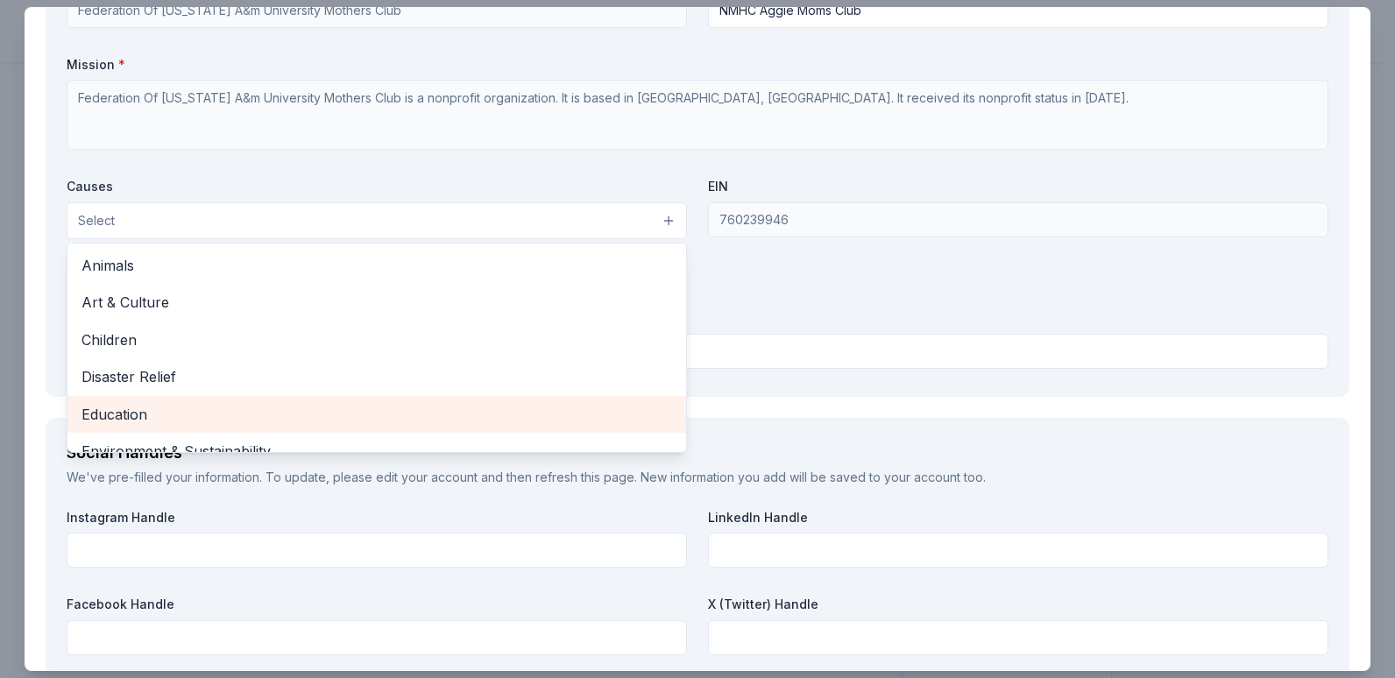
click at [503, 405] on span "Education" at bounding box center [377, 414] width 591 height 23
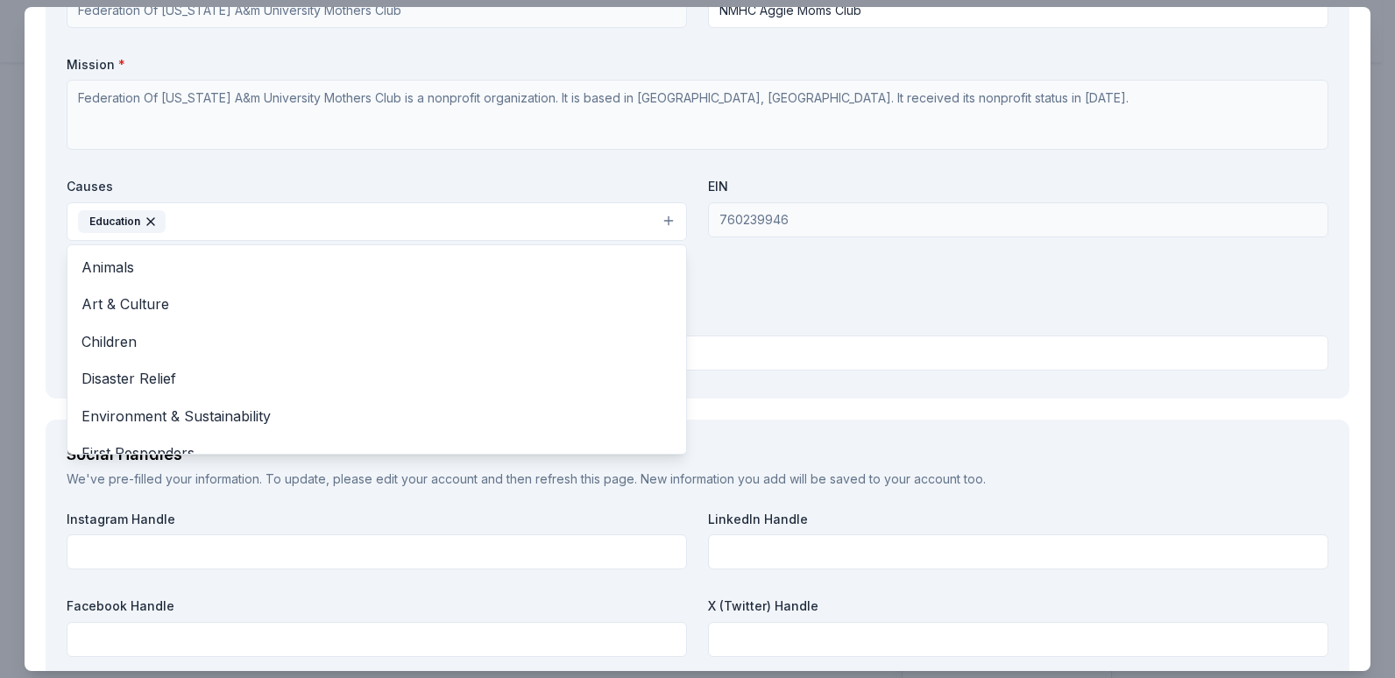
click at [833, 326] on div "Organization Name * Federation Of Texas A&m University Mothers Club Organizatio…" at bounding box center [698, 172] width 1262 height 408
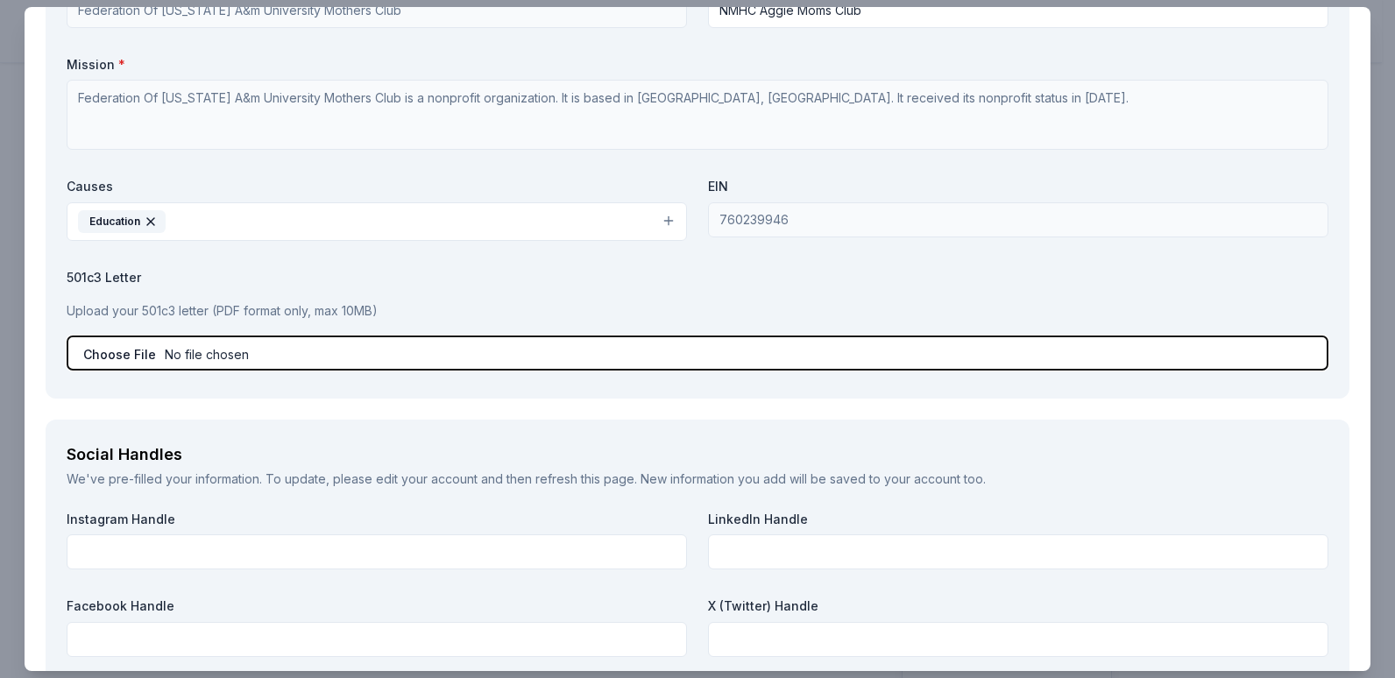
click at [761, 361] on input "file" at bounding box center [698, 353] width 1262 height 35
click at [222, 359] on input "file" at bounding box center [698, 353] width 1262 height 35
click at [221, 350] on input "file" at bounding box center [698, 353] width 1262 height 35
type input "C:\fakepath\Donation Letter 2025-2026 (1).docx"
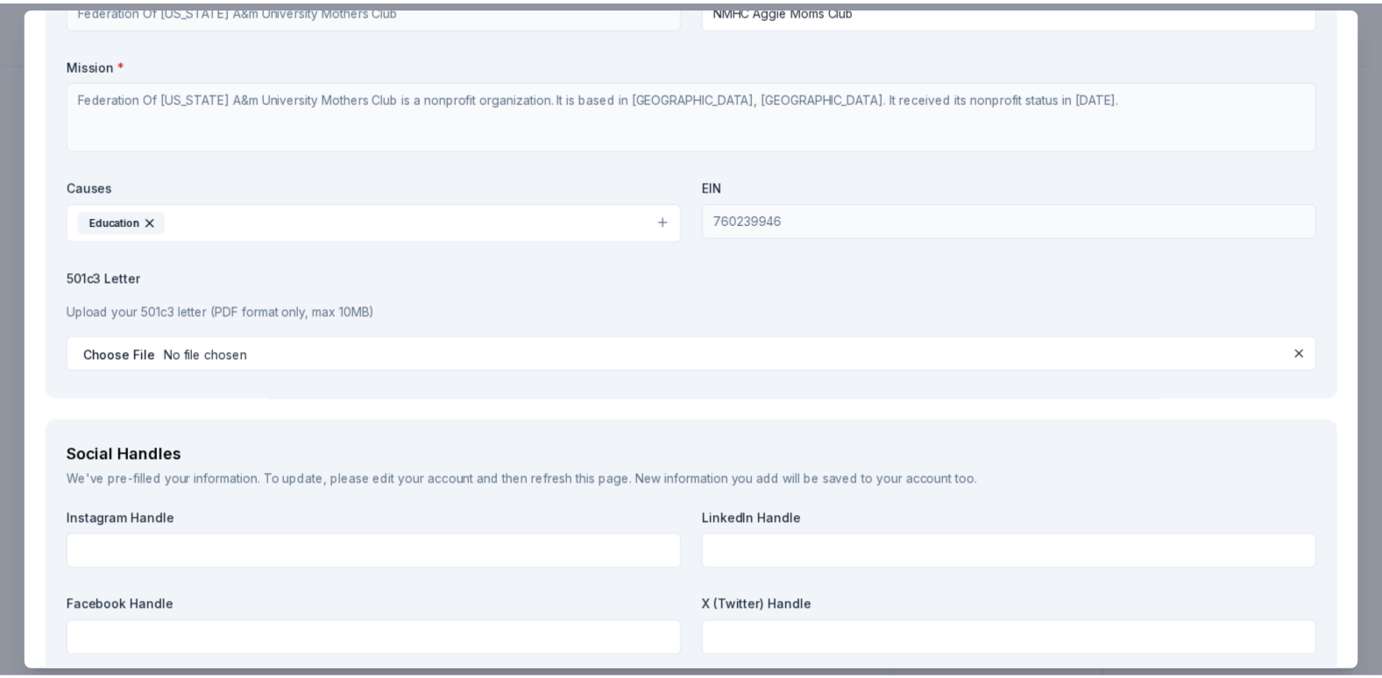
scroll to position [2264, 0]
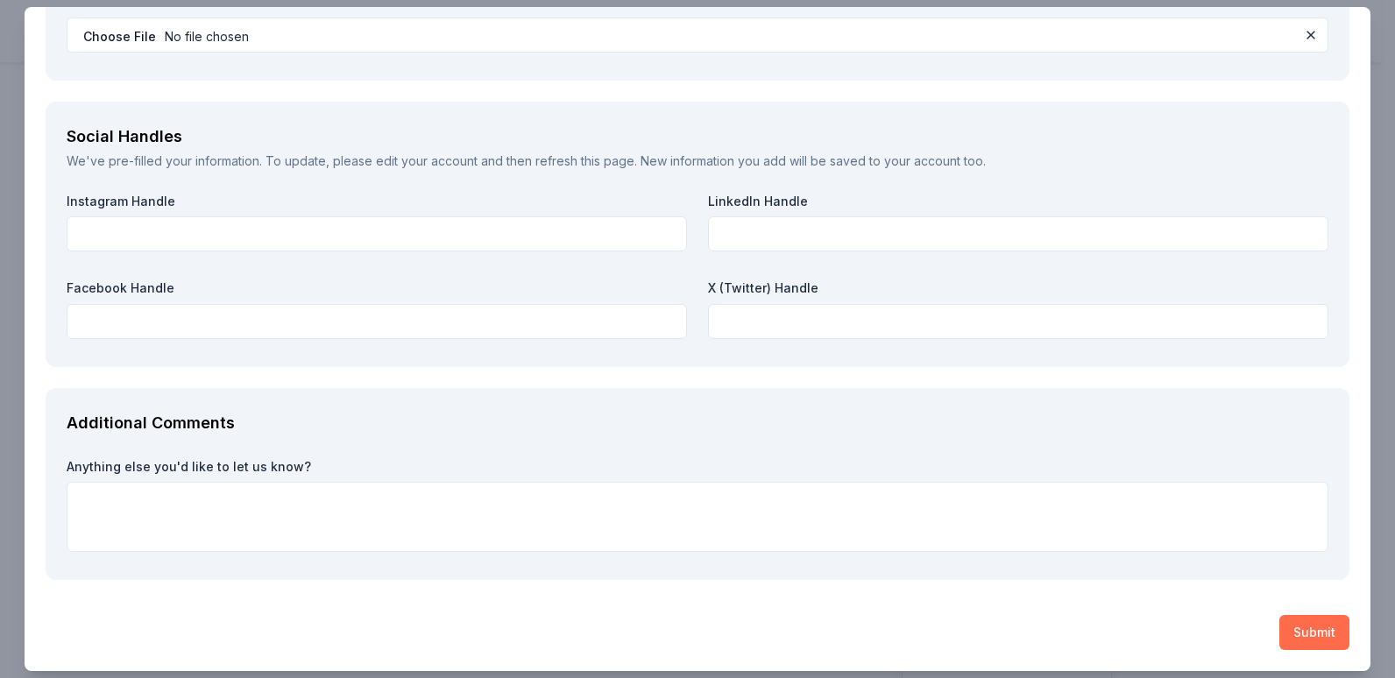
click at [1287, 635] on button "Submit" at bounding box center [1315, 632] width 70 height 35
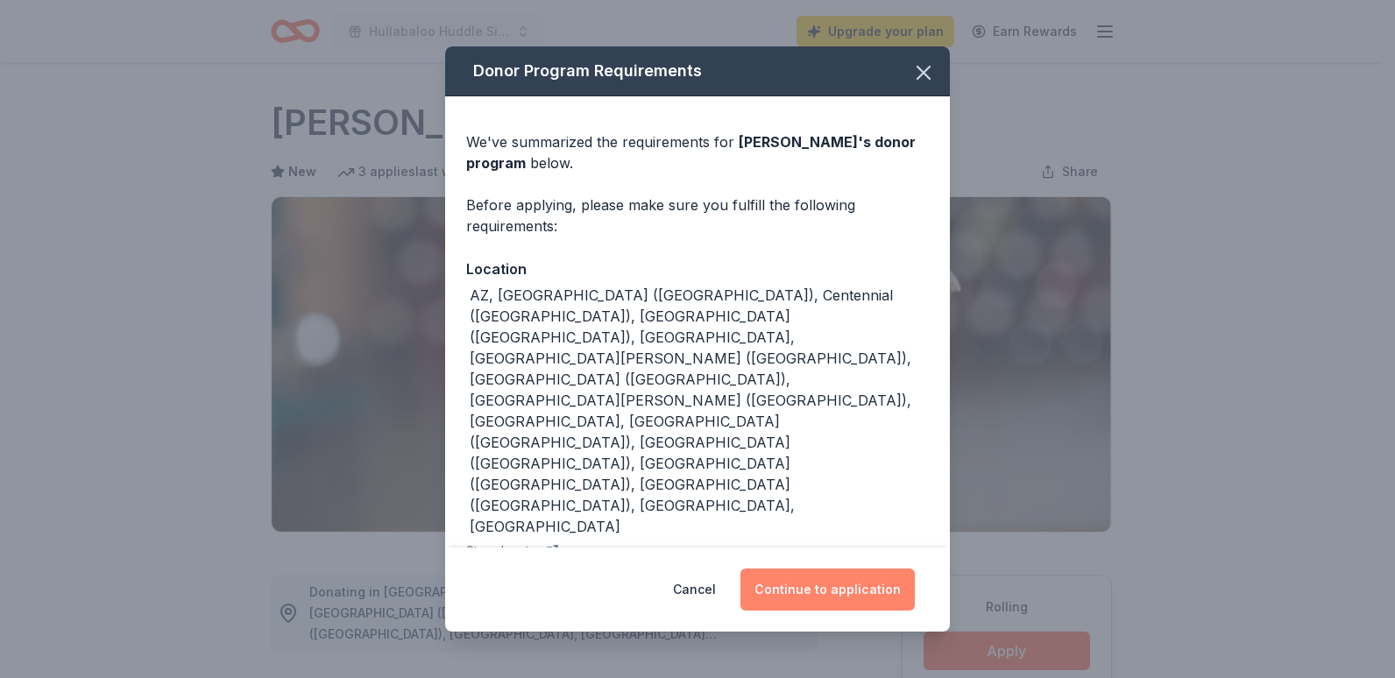
click at [838, 569] on button "Continue to application" at bounding box center [828, 590] width 174 height 42
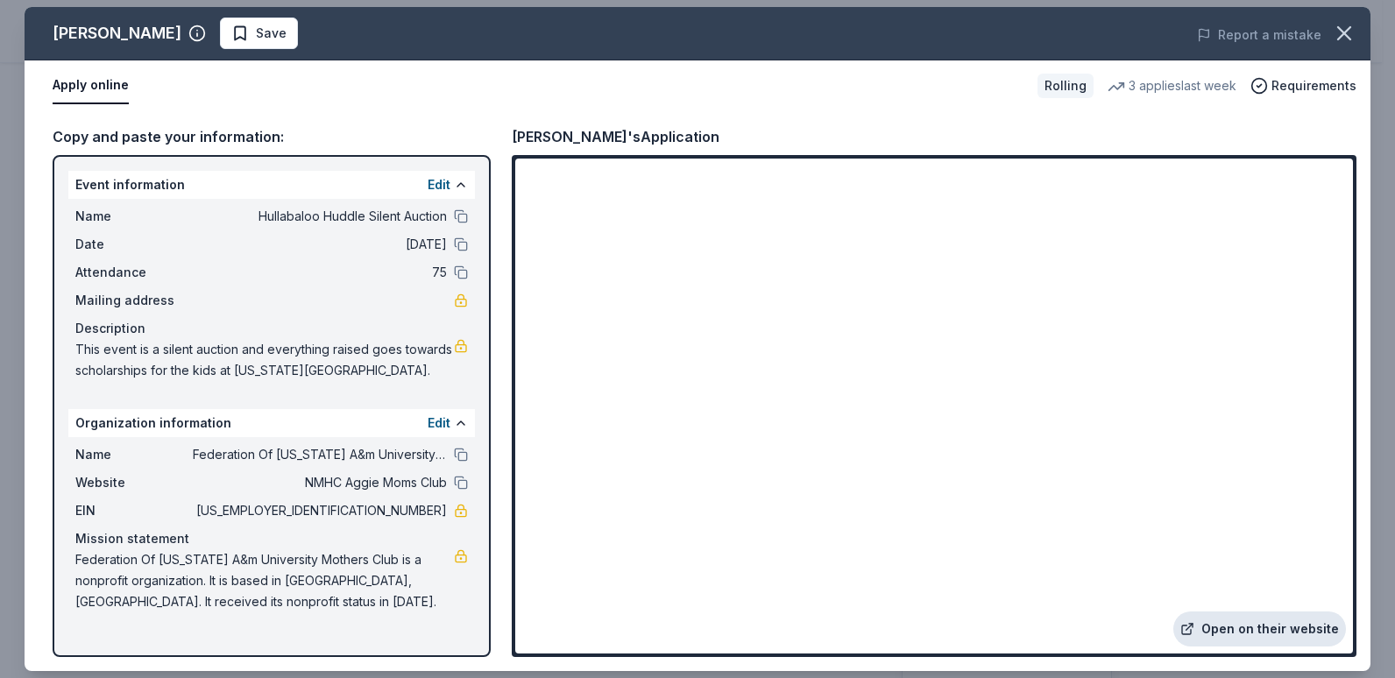
click at [1247, 628] on link "Open on their website" at bounding box center [1259, 629] width 173 height 35
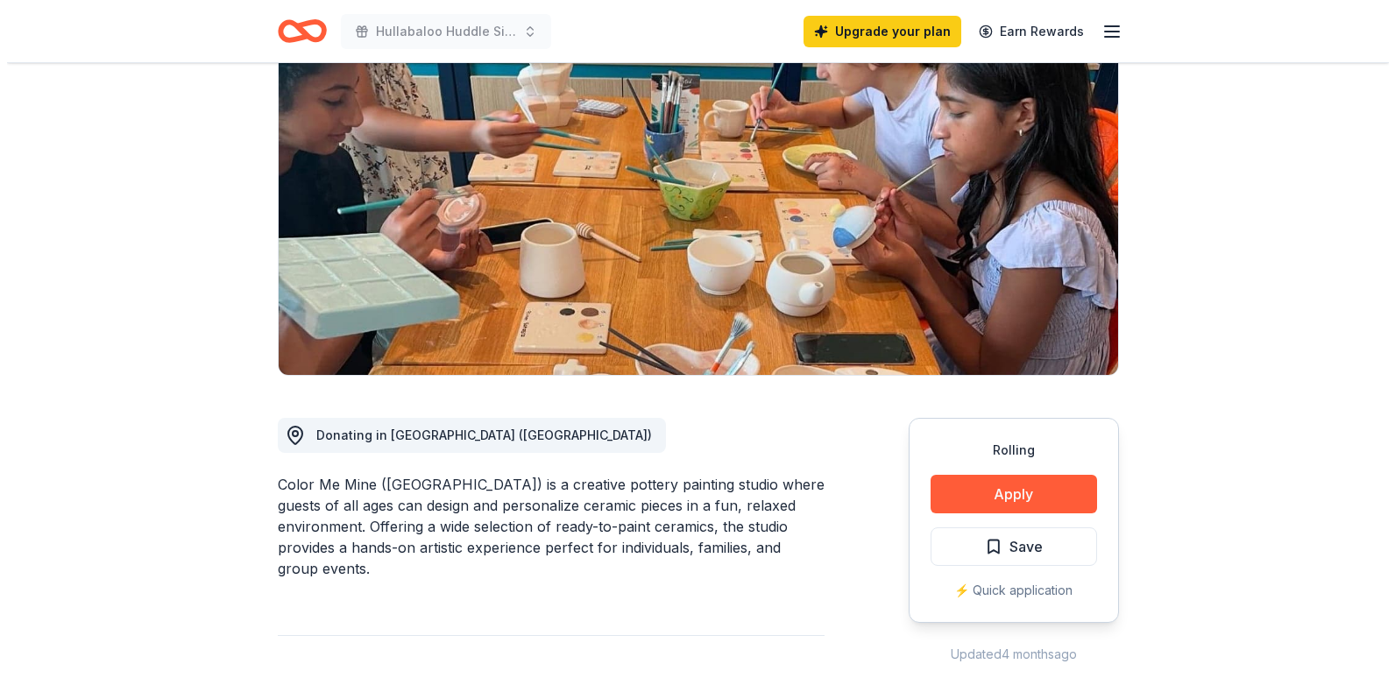
scroll to position [215, 0]
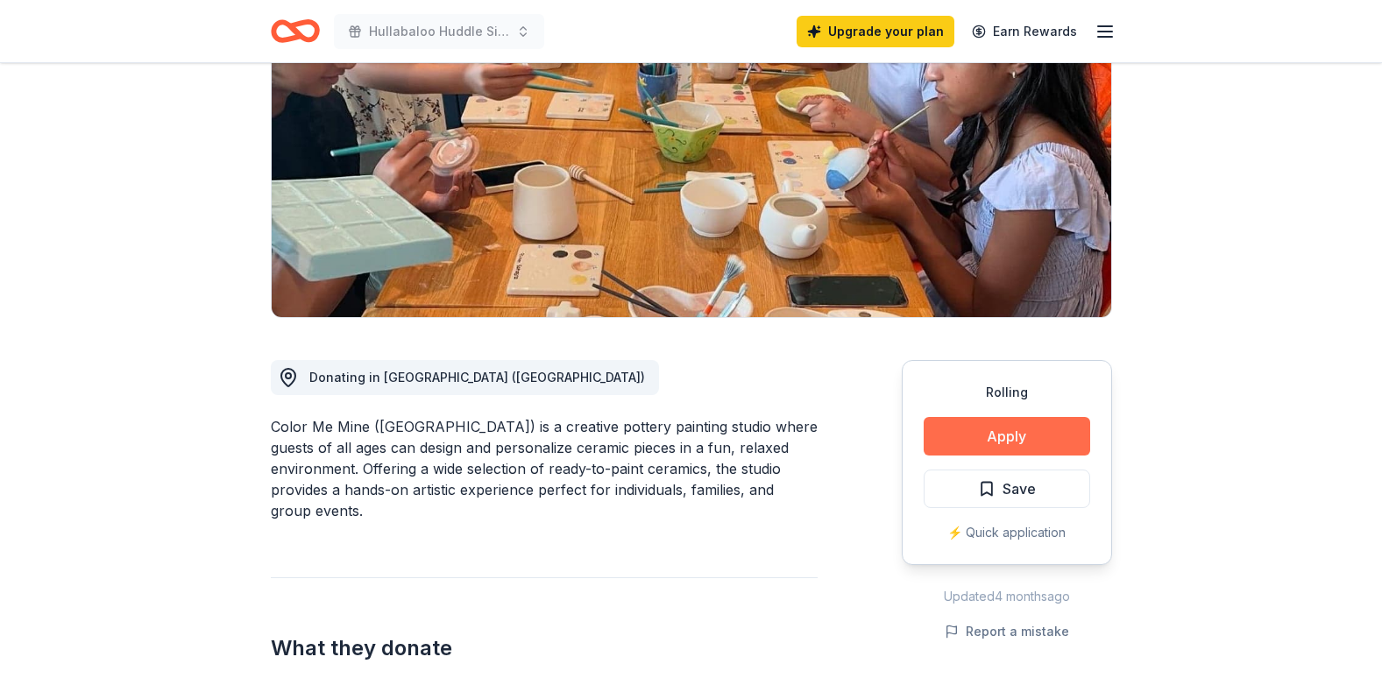
click at [1015, 447] on button "Apply" at bounding box center [1007, 436] width 167 height 39
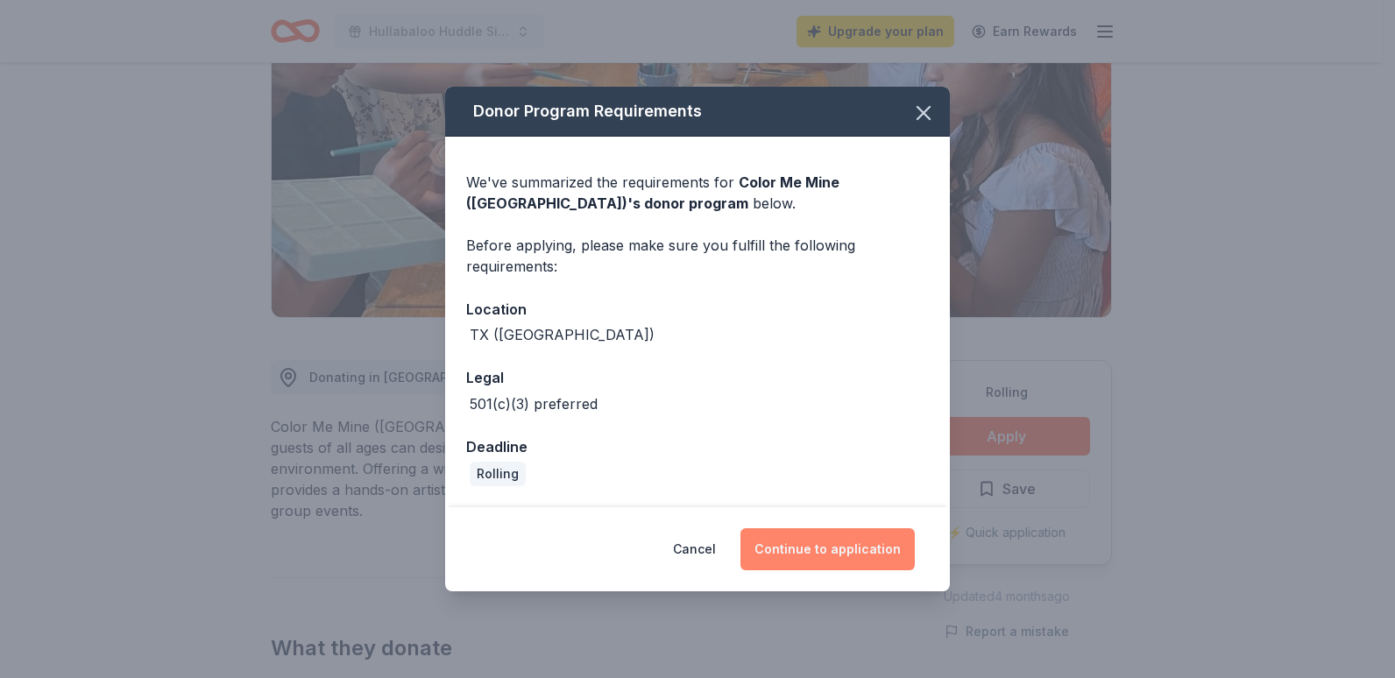
click at [824, 559] on button "Continue to application" at bounding box center [828, 549] width 174 height 42
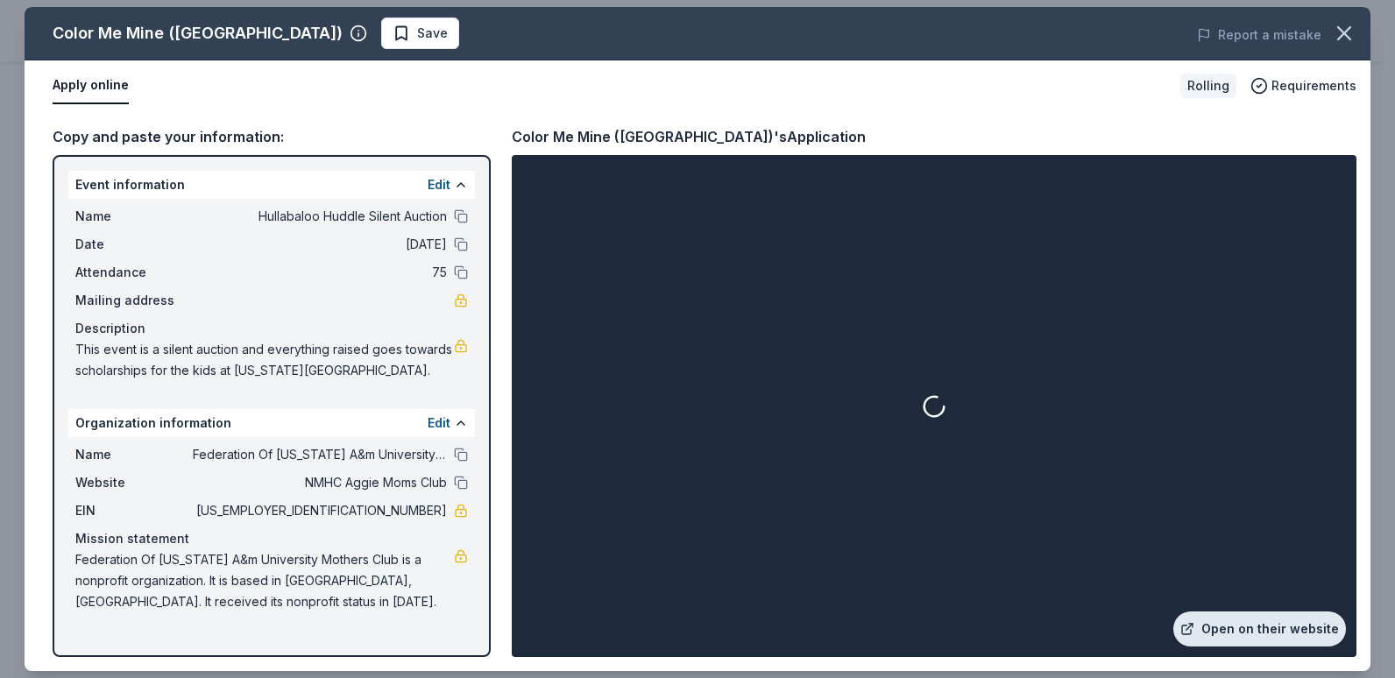
click at [1235, 627] on link "Open on their website" at bounding box center [1259, 629] width 173 height 35
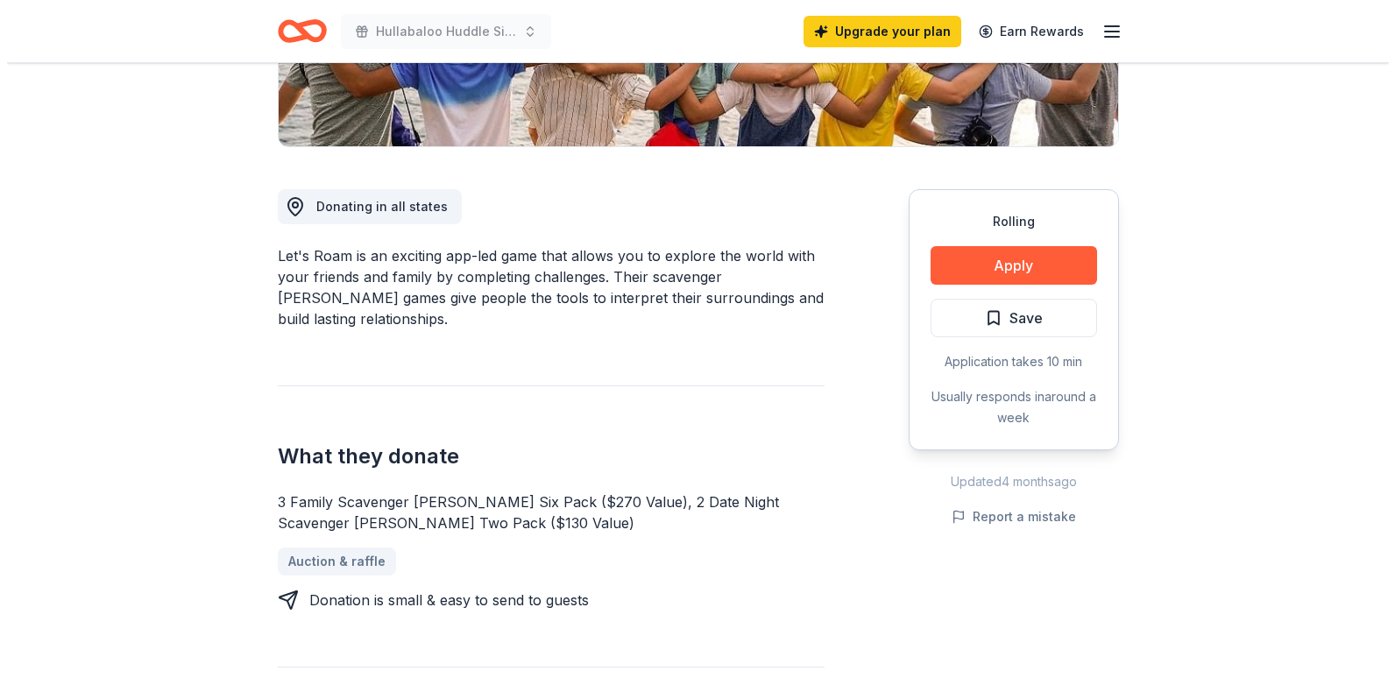
scroll to position [394, 0]
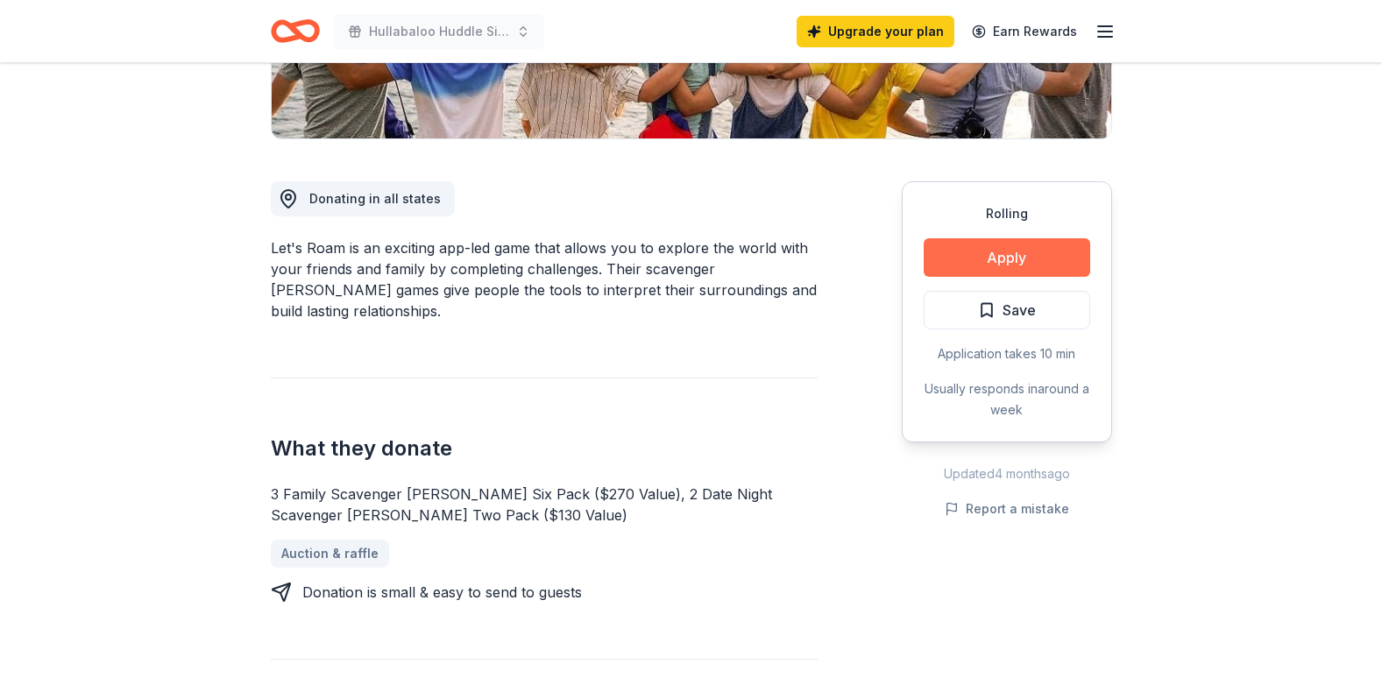
click at [984, 255] on button "Apply" at bounding box center [1007, 257] width 167 height 39
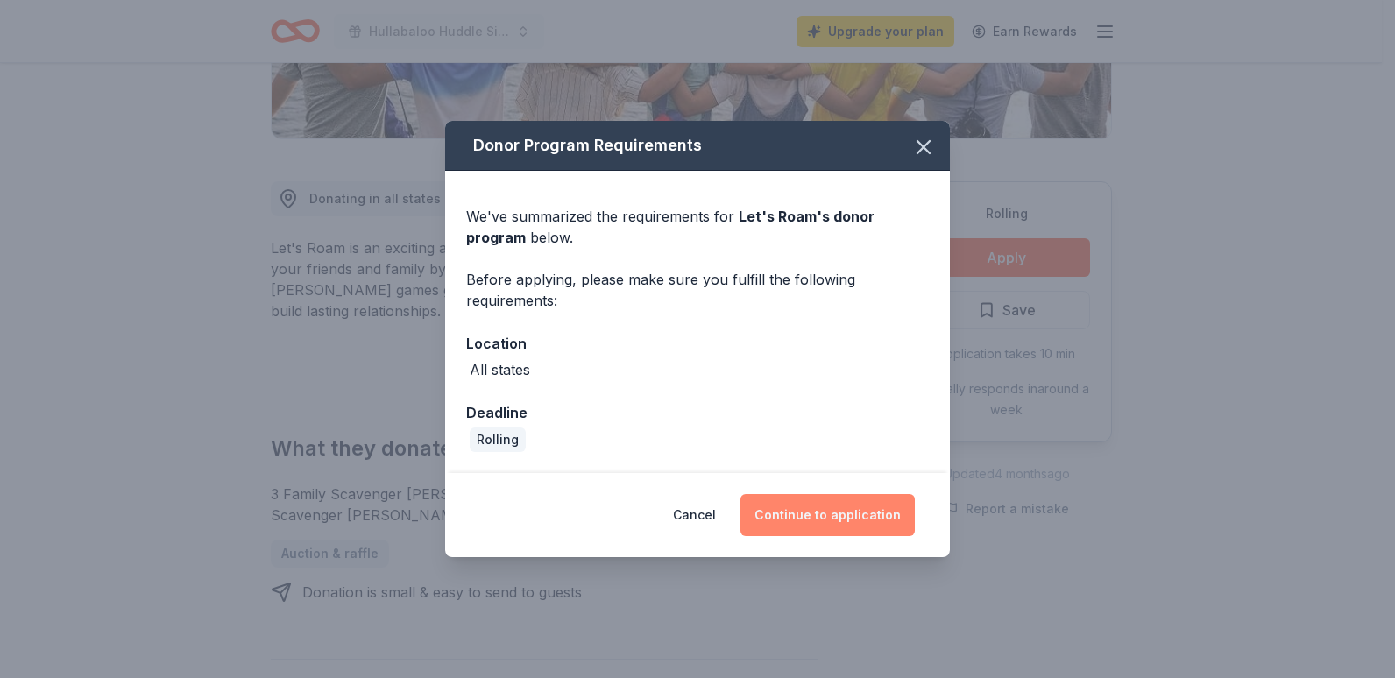
click at [861, 514] on button "Continue to application" at bounding box center [828, 515] width 174 height 42
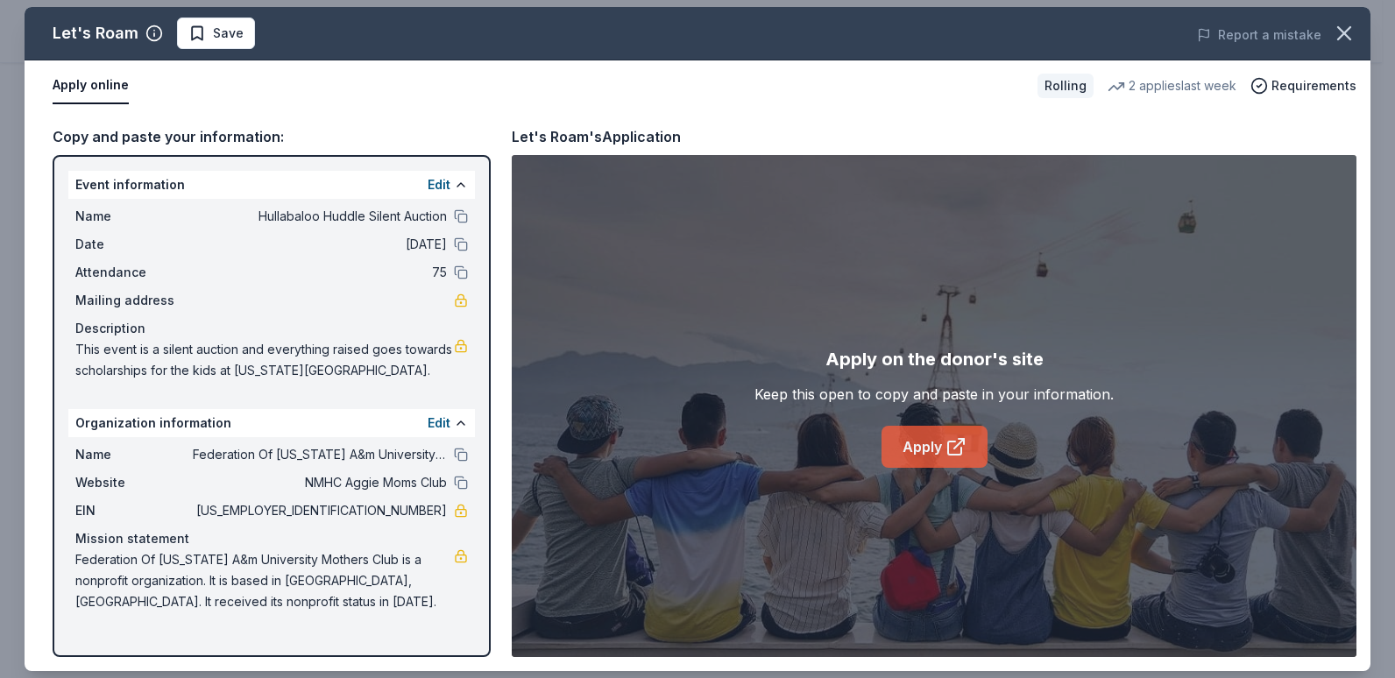
click at [949, 450] on icon at bounding box center [956, 446] width 21 height 21
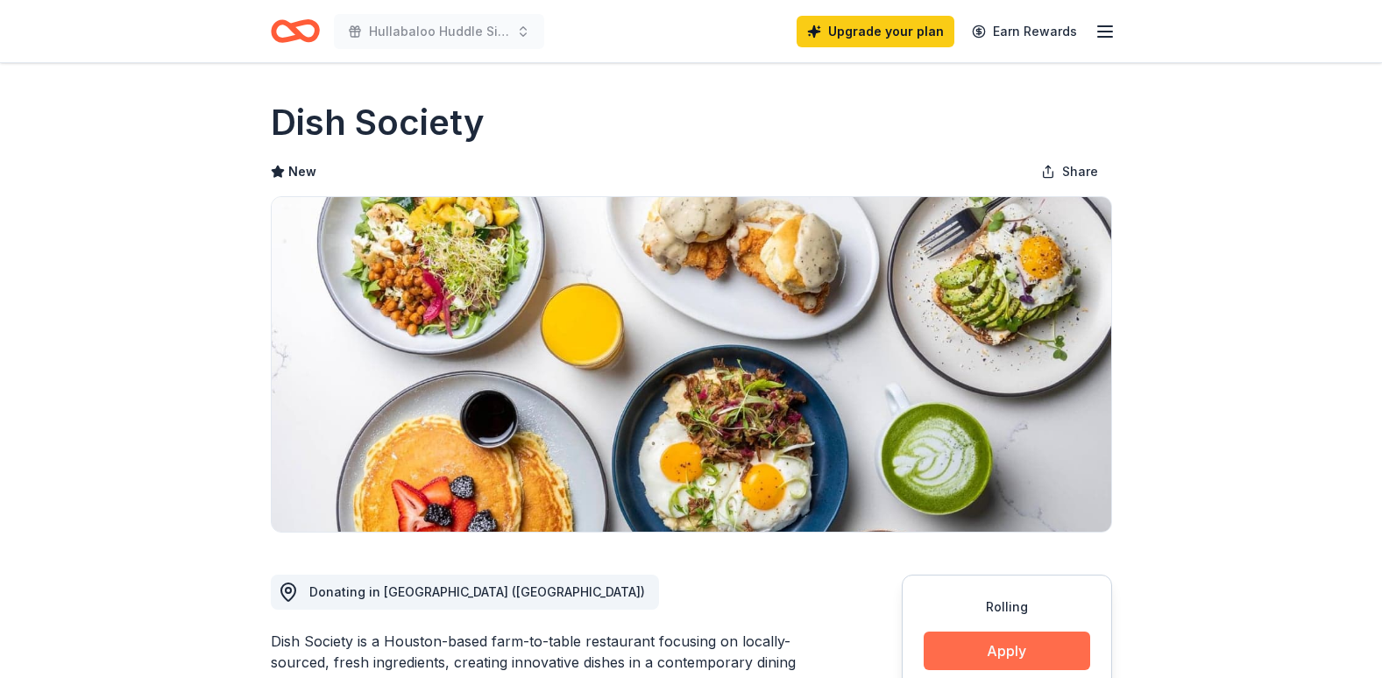
click at [973, 642] on button "Apply" at bounding box center [1007, 651] width 167 height 39
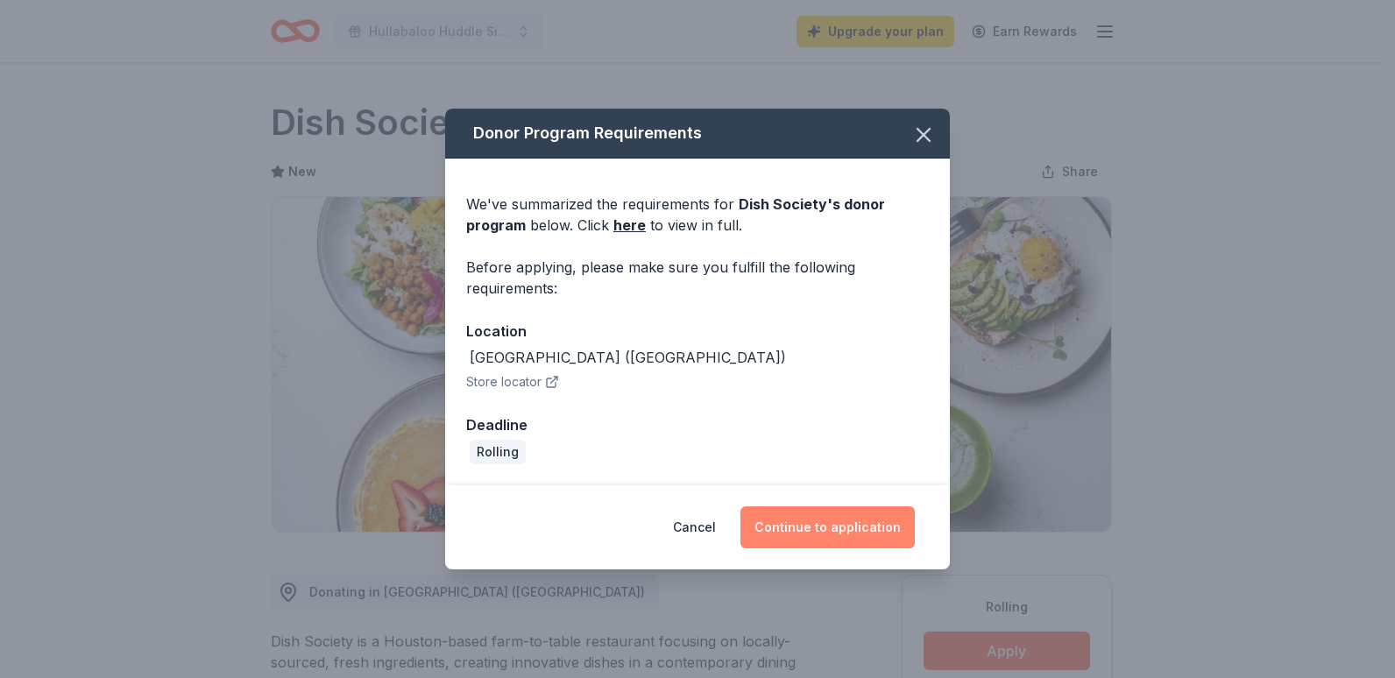
click at [794, 526] on button "Continue to application" at bounding box center [828, 528] width 174 height 42
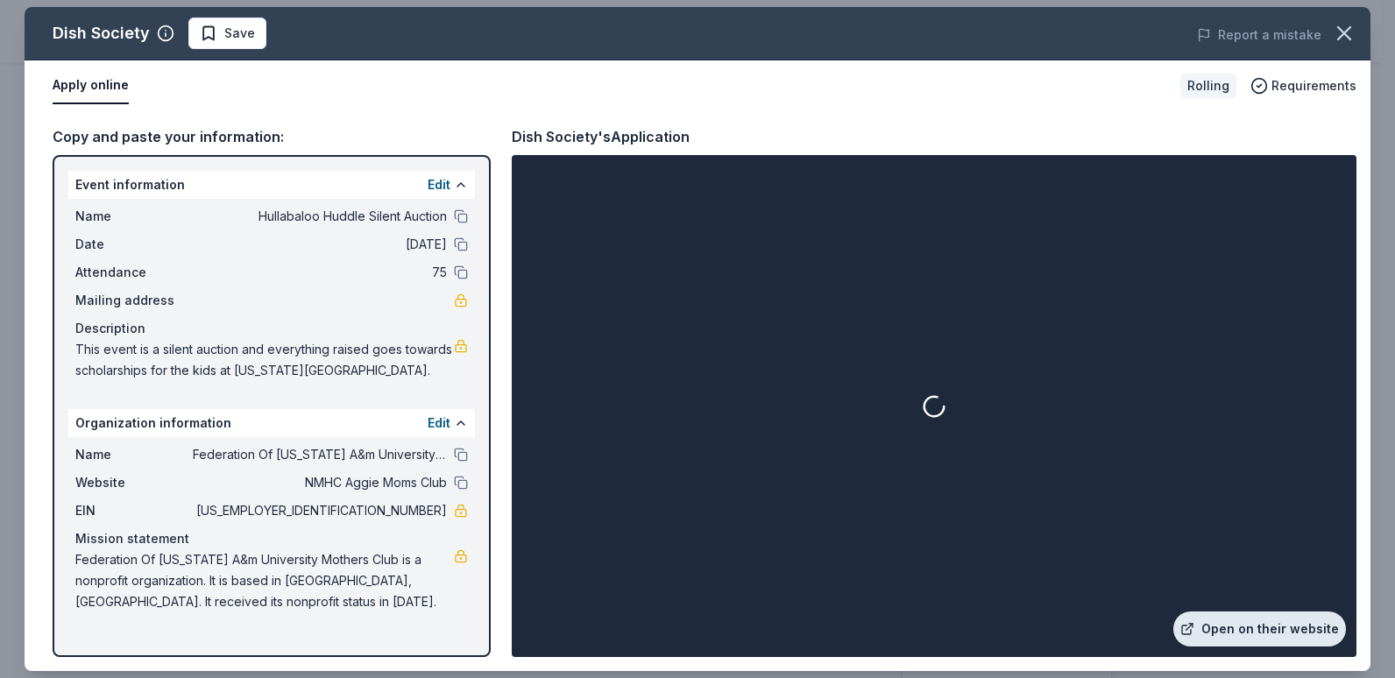
click at [1298, 630] on link "Open on their website" at bounding box center [1259, 629] width 173 height 35
